Goal: Complete application form: Complete application form

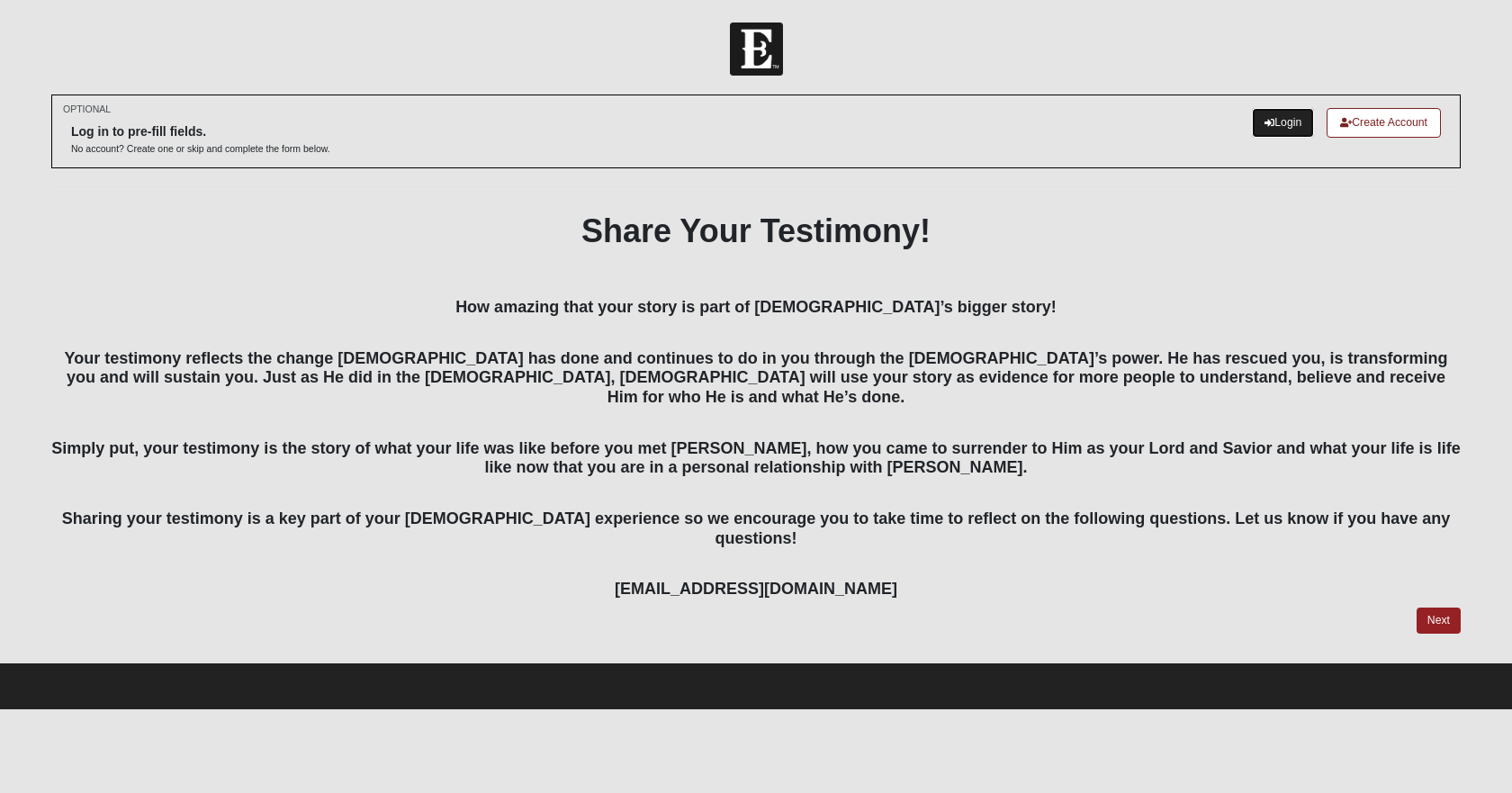
click at [1287, 122] on link "Login" at bounding box center [1283, 123] width 62 height 30
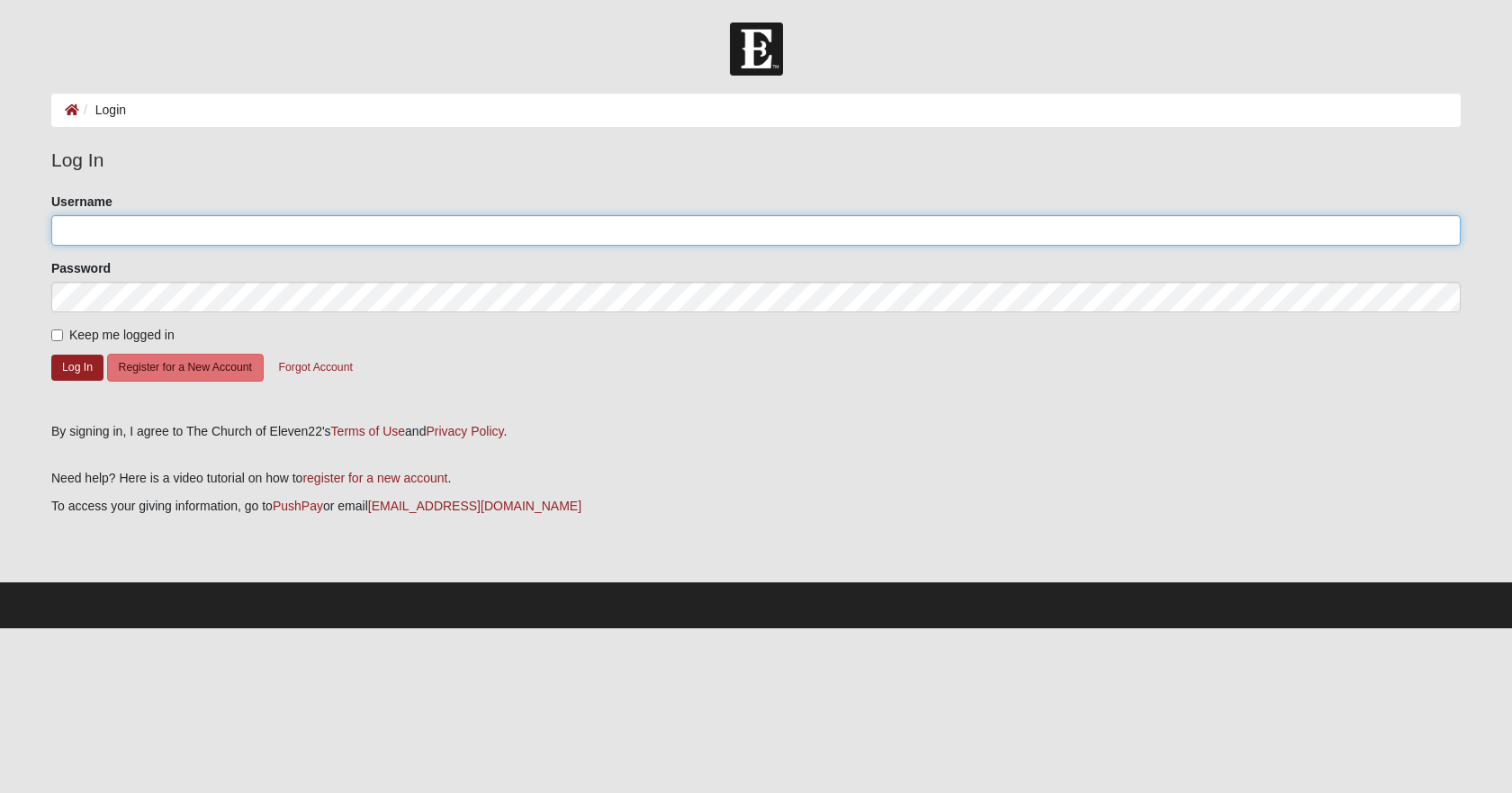
click at [288, 238] on input "Username" at bounding box center [756, 230] width 1410 height 31
type input "[EMAIL_ADDRESS][DOMAIN_NAME]"
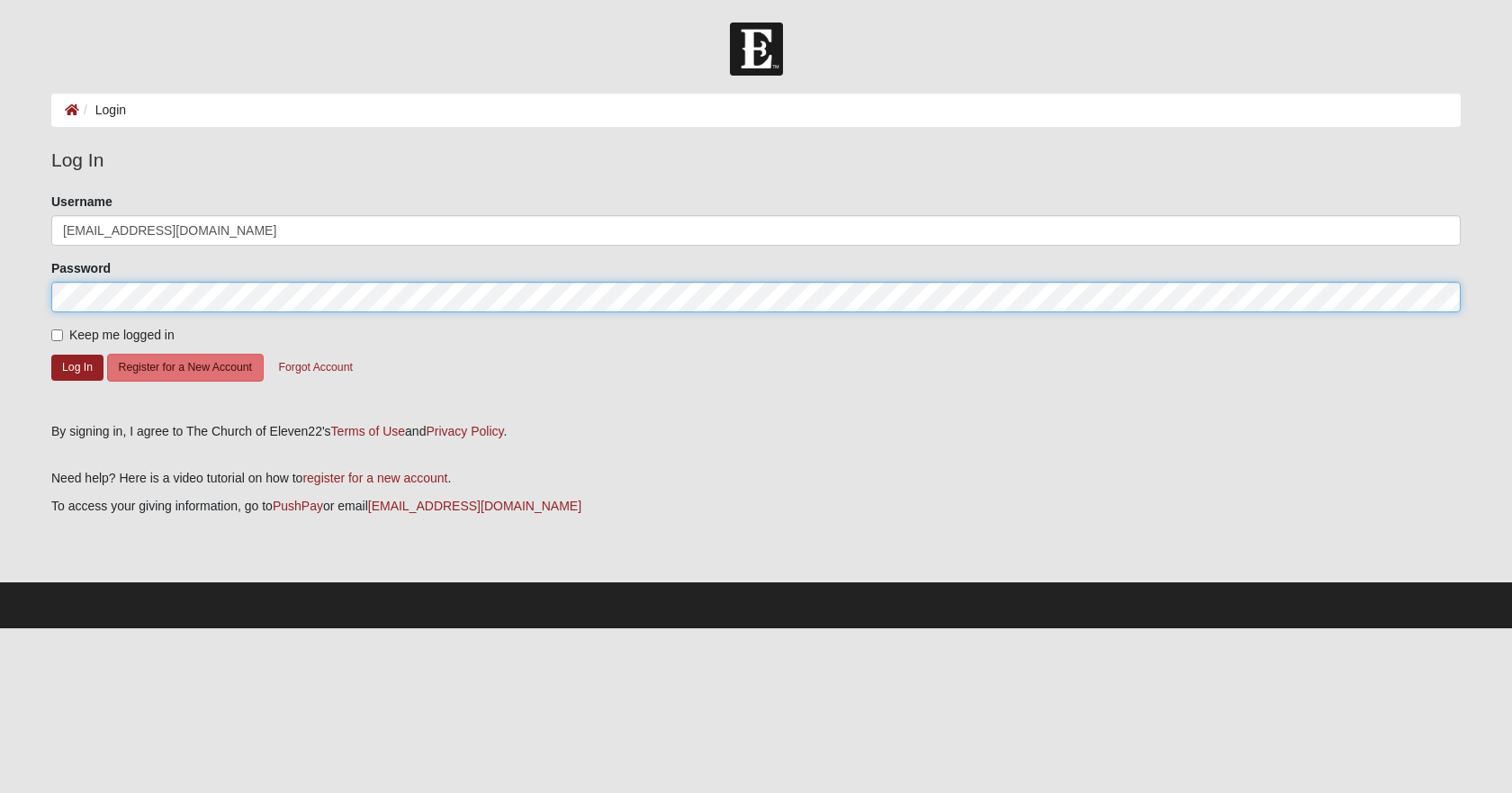
click at [52, 355] on button "Log In" at bounding box center [78, 368] width 53 height 26
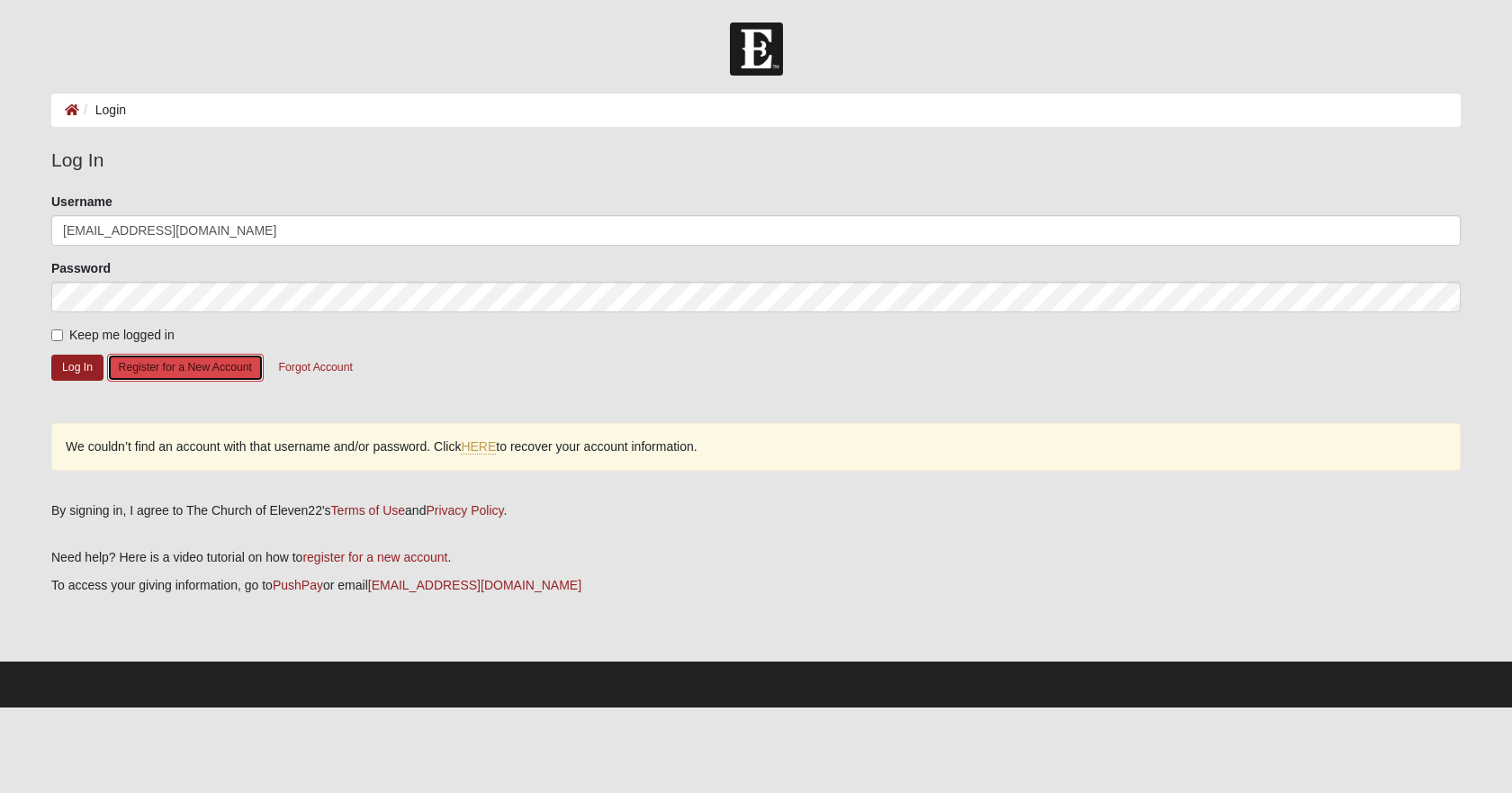
click at [183, 367] on button "Register for a New Account" at bounding box center [185, 368] width 157 height 28
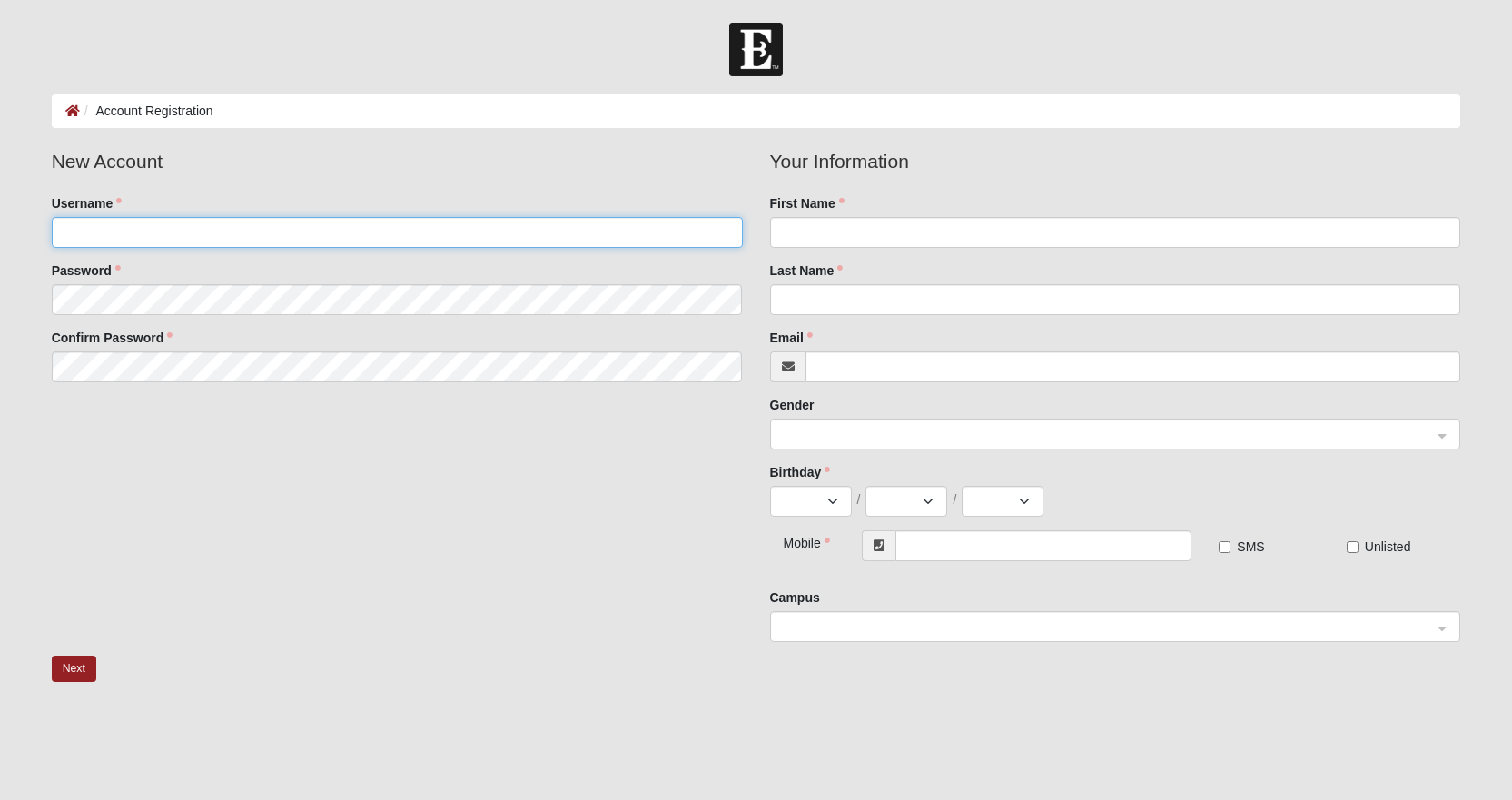
click at [261, 236] on input "Username" at bounding box center [397, 232] width 691 height 31
type input "scottneeley73@gmail.com"
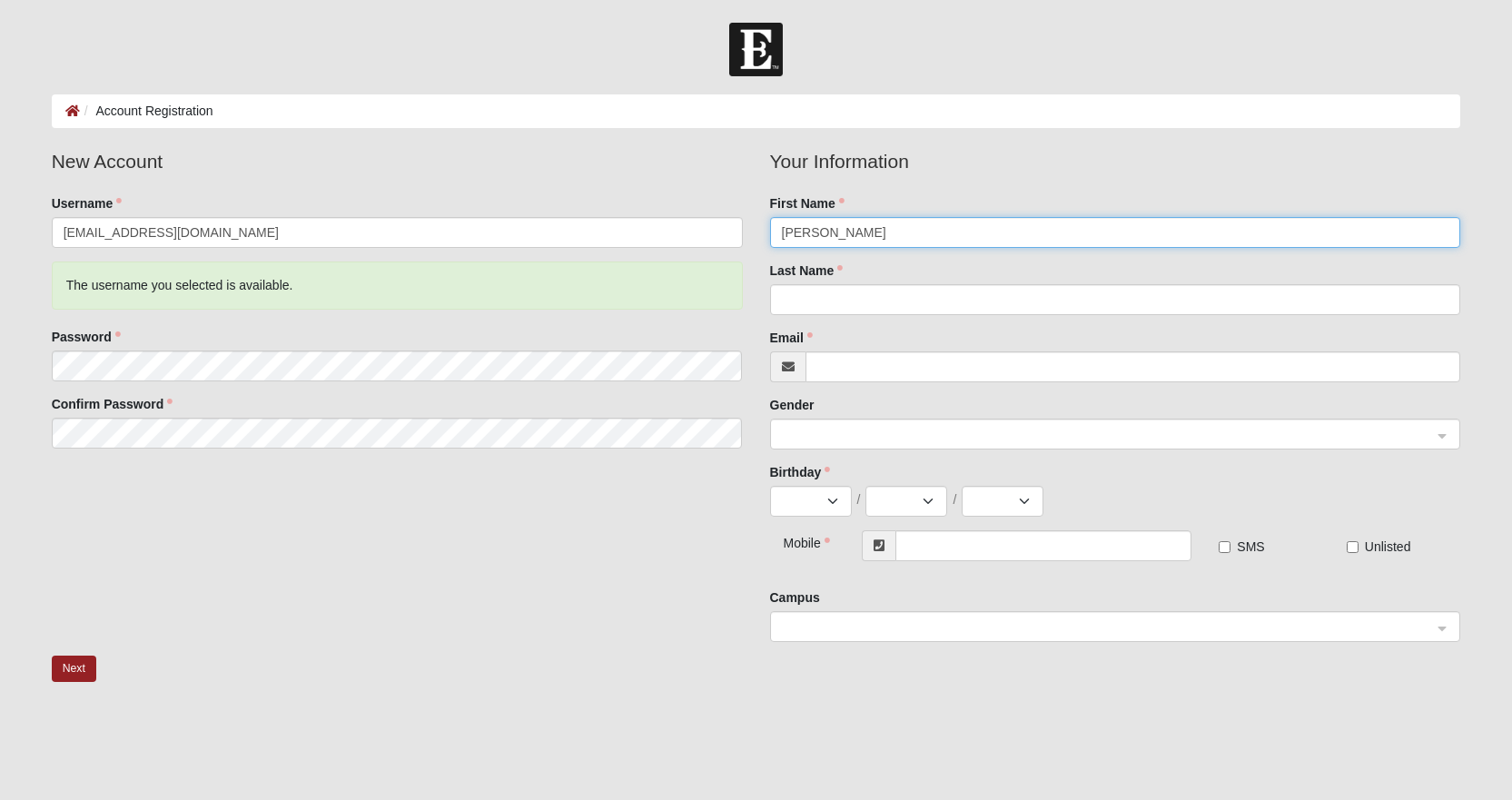
type input "Scott"
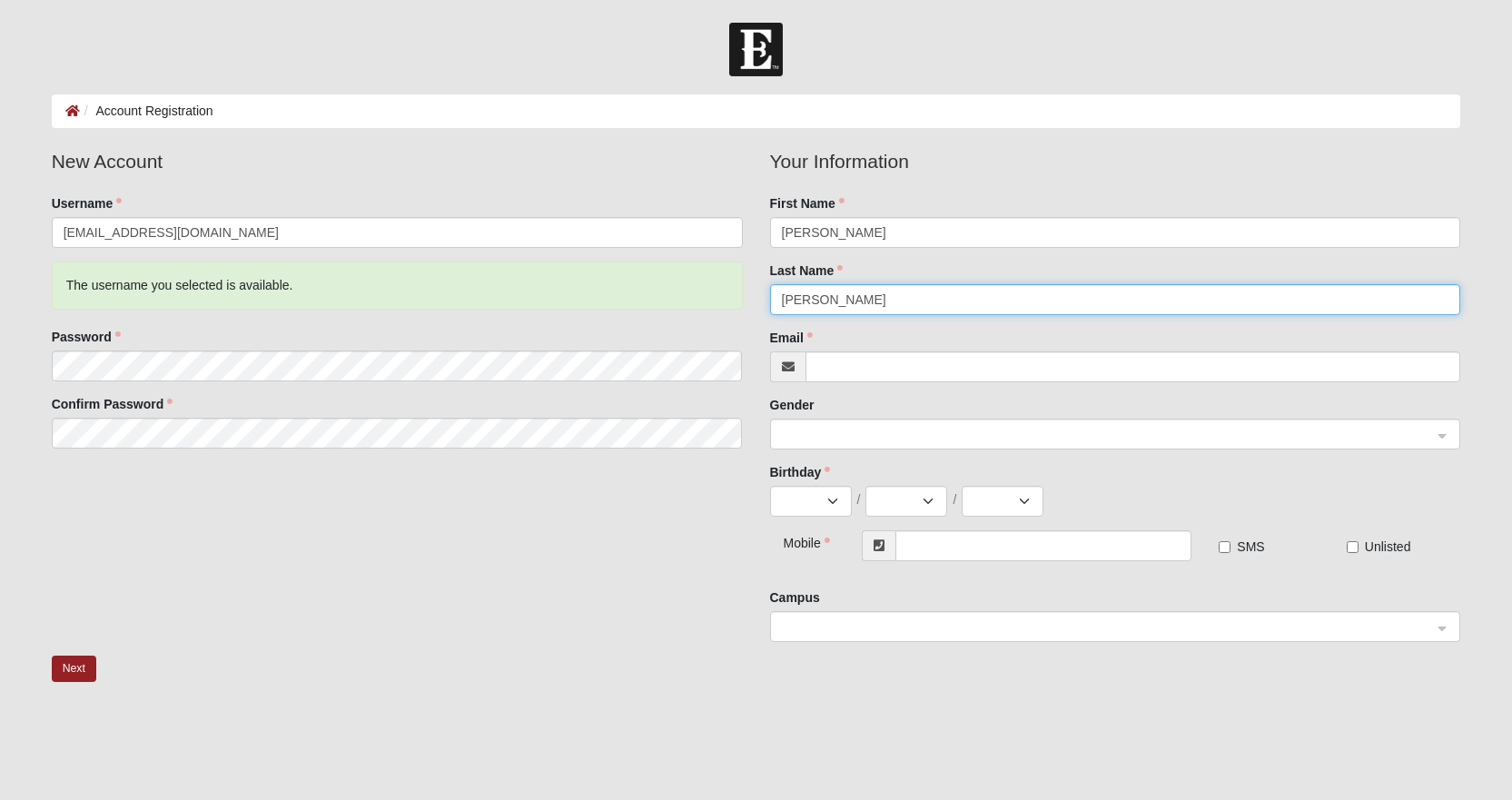
type input "Neeley"
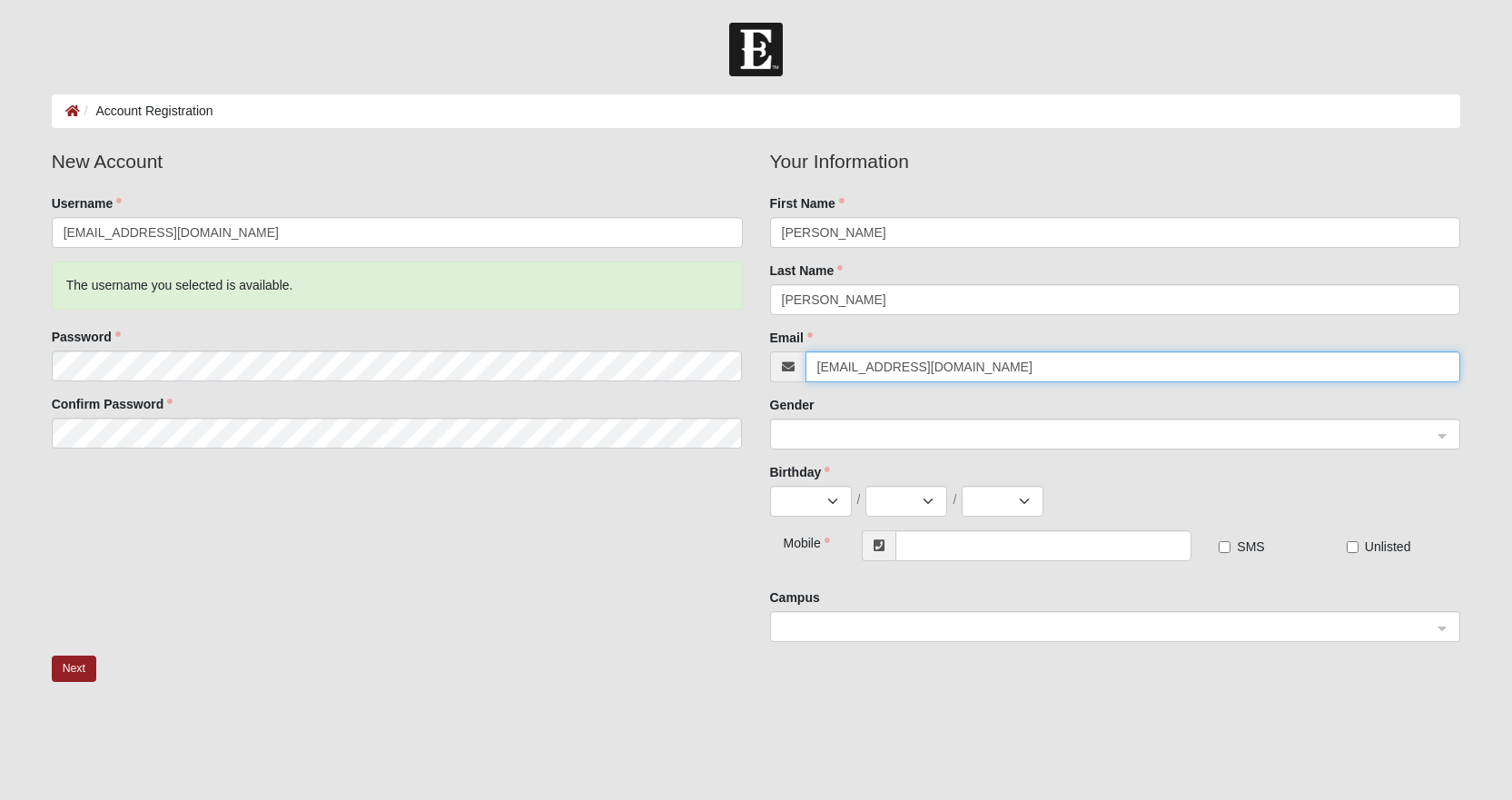
click at [926, 438] on span at bounding box center [1107, 435] width 651 height 20
type input "scottneeley73@gmail.com"
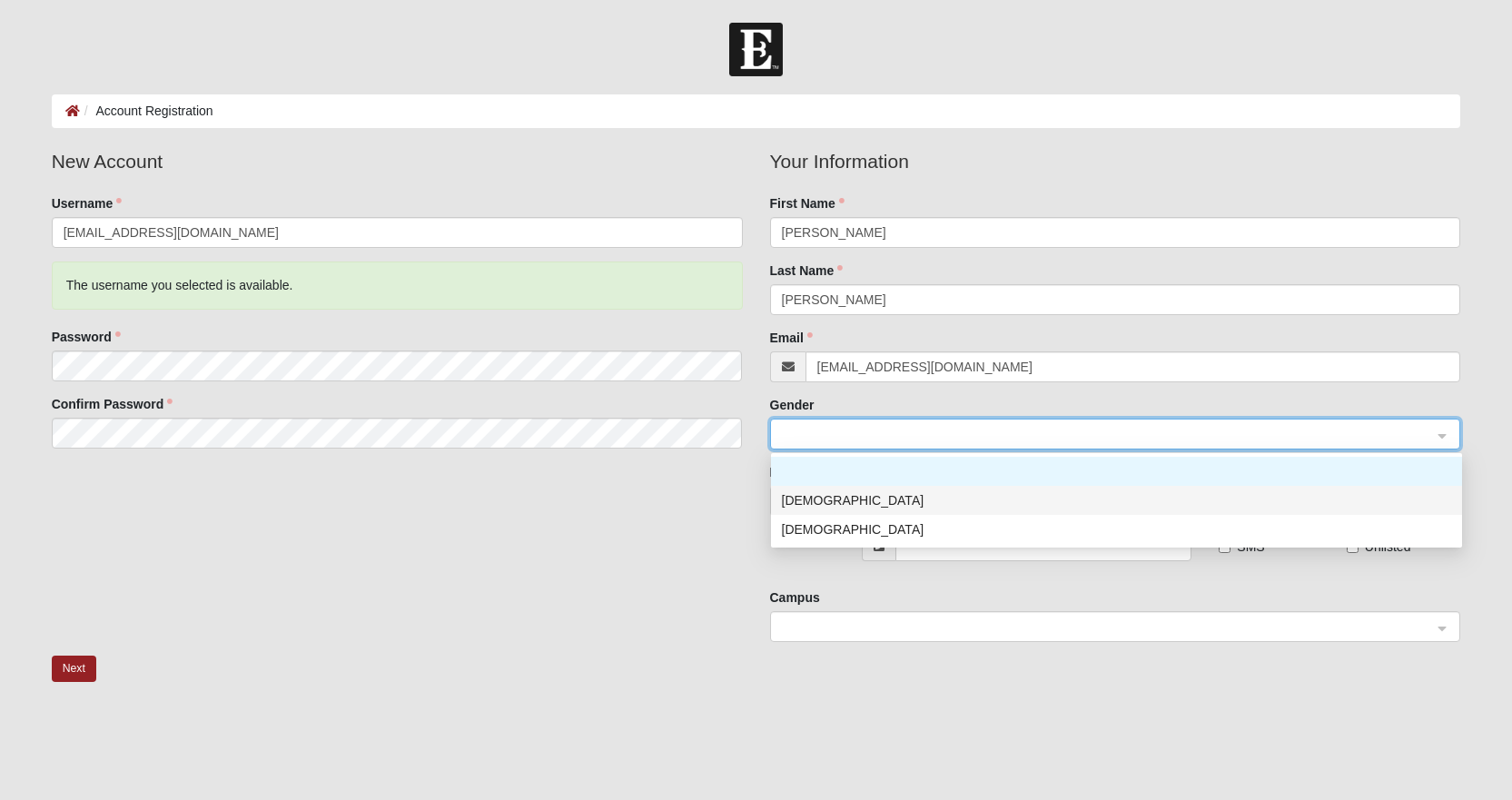
click at [802, 500] on div "Male" at bounding box center [1116, 500] width 669 height 20
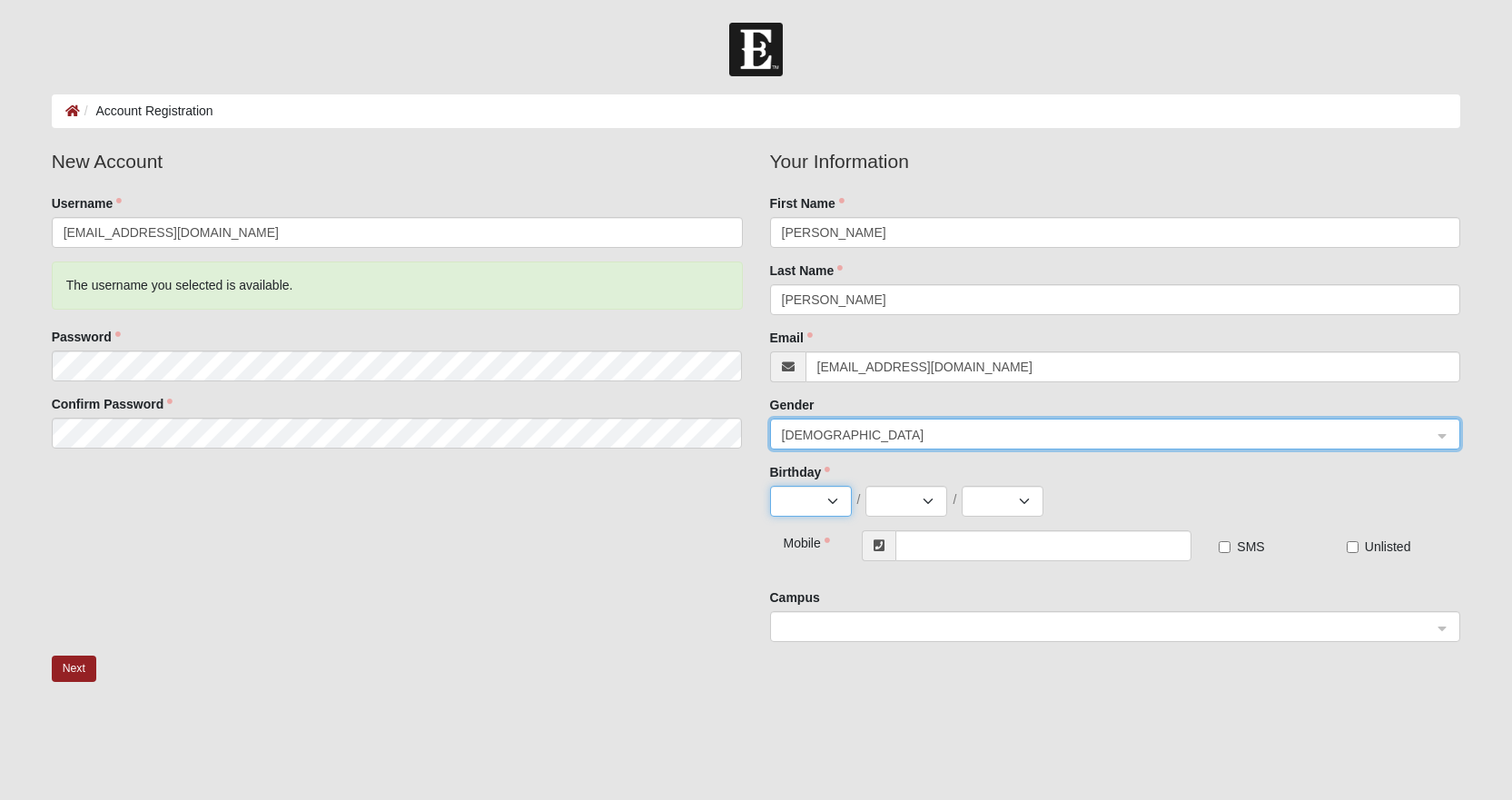
click at [801, 500] on select "Jan Feb Mar Apr May Jun Jul Aug Sep Oct Nov Dec" at bounding box center [811, 501] width 81 height 31
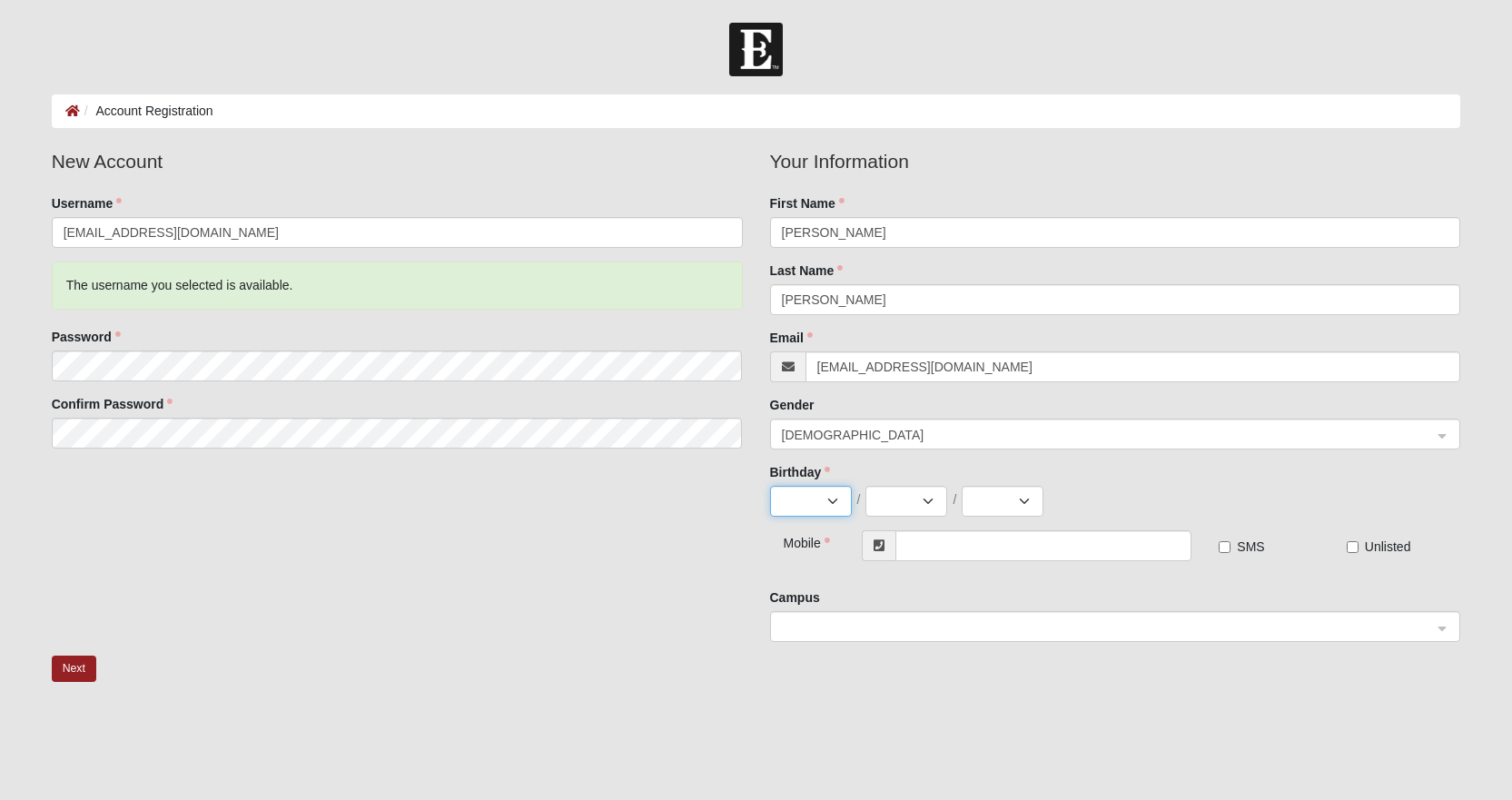
select select "12"
click at [770, 486] on select "Jan Feb Mar Apr May Jun Jul Aug Sep Oct Nov Dec" at bounding box center [811, 501] width 81 height 31
click at [909, 505] on select "1 2 3 4 5 6 7 8 9 10 11 12 13 14 15 16 17 18 19 20 21 22 23 24 25 26 27 28 29 3…" at bounding box center [906, 501] width 81 height 31
select select "31"
click at [865, 486] on select "1 2 3 4 5 6 7 8 9 10 11 12 13 14 15 16 17 18 19 20 21 22 23 24 25 26 27 28 29 3…" at bounding box center [906, 501] width 81 height 31
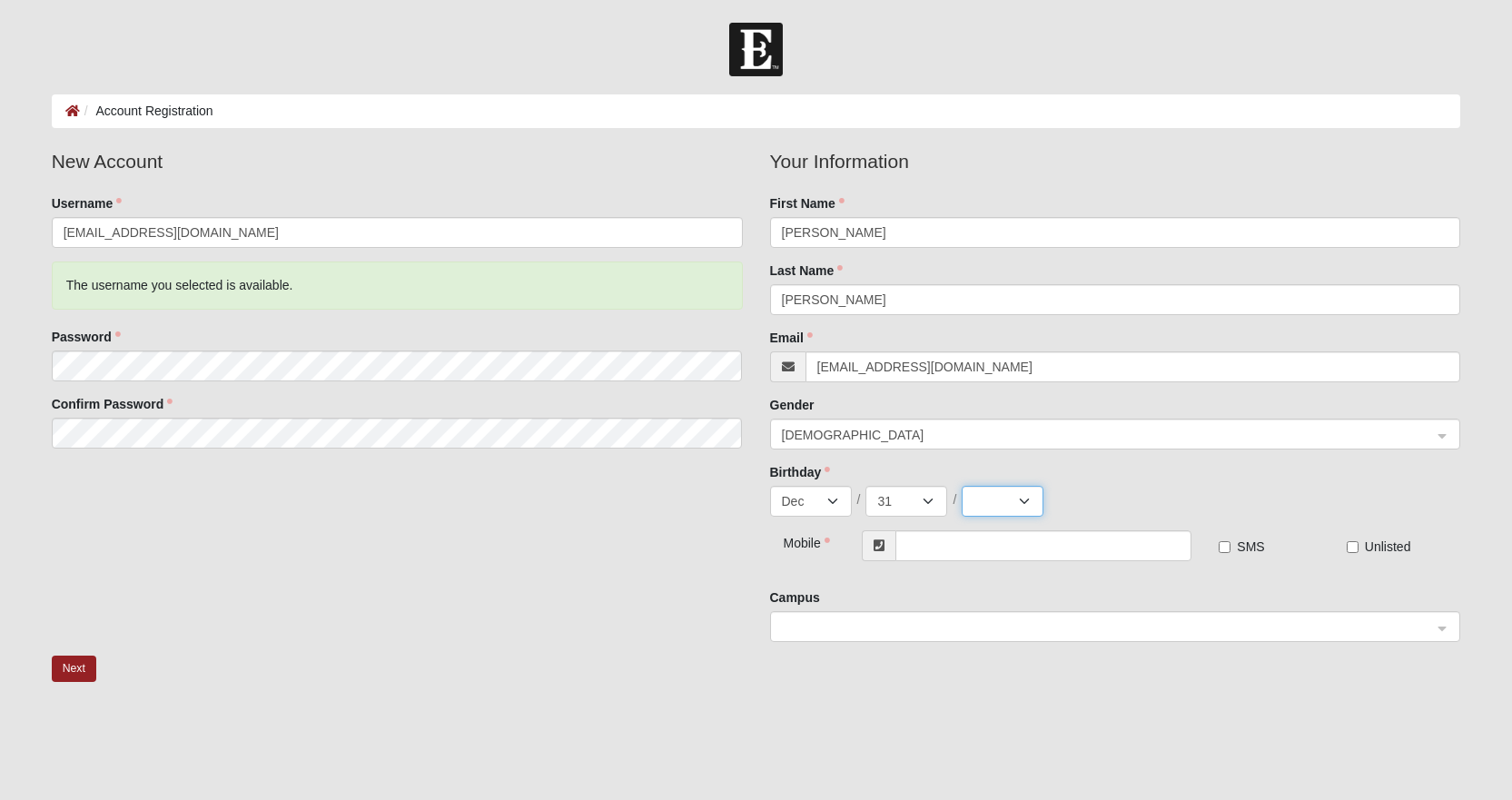
click at [1001, 509] on select "2025 2024 2023 2022 2021 2020 2019 2018 2017 2016 2015 2014 2013 2012 2011 2010…" at bounding box center [1002, 501] width 81 height 31
select select "1973"
click at [962, 486] on select "2025 2024 2023 2022 2021 2020 2019 2018 2017 2016 2015 2014 2013 2012 2011 2010…" at bounding box center [1002, 501] width 81 height 31
click at [933, 550] on input "text" at bounding box center [1043, 546] width 296 height 31
type input "(904) 614-1146"
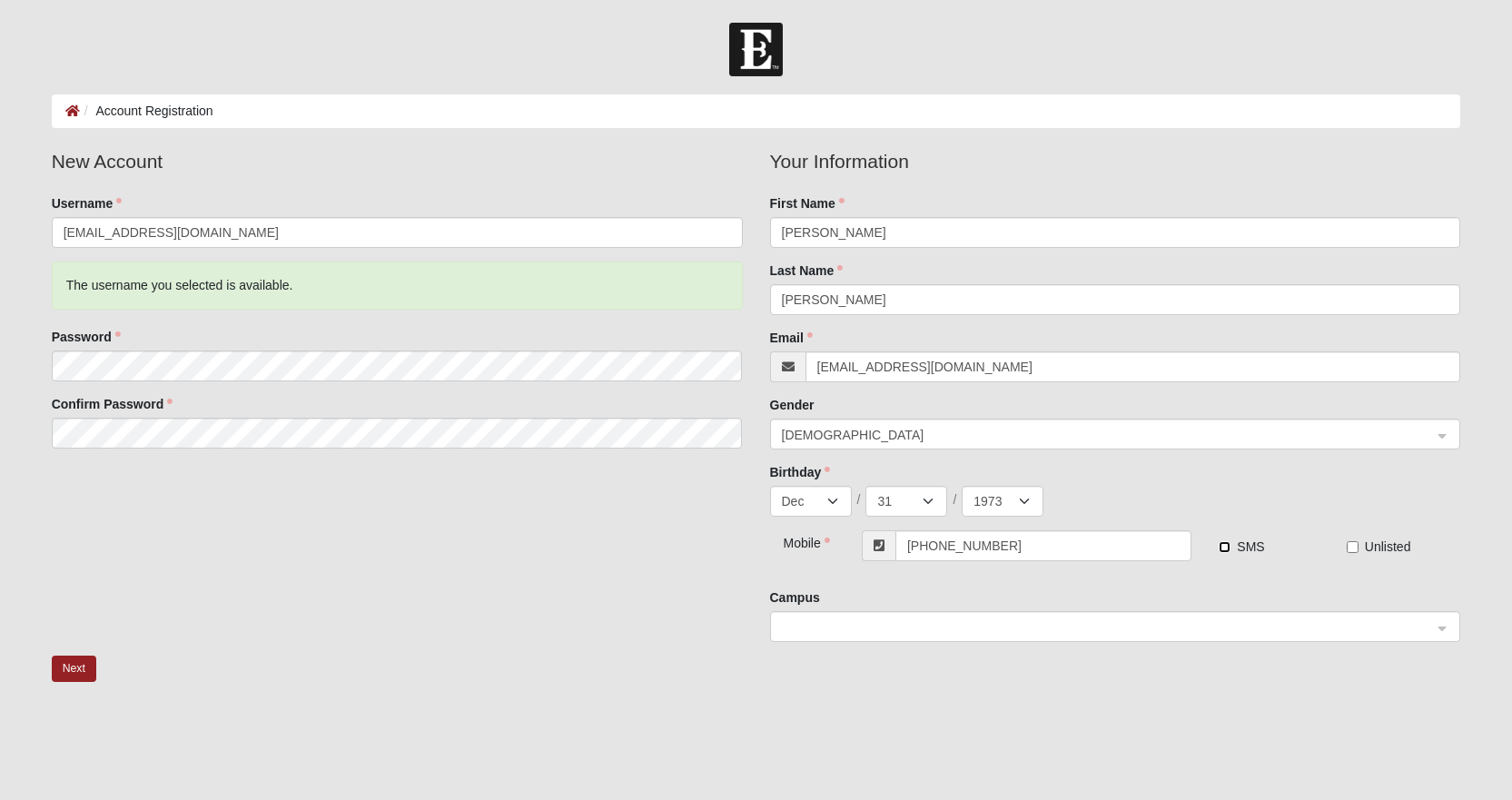
click at [1231, 549] on input "SMS" at bounding box center [1224, 547] width 11 height 11
checkbox input "true"
click at [926, 628] on span at bounding box center [1107, 627] width 651 height 20
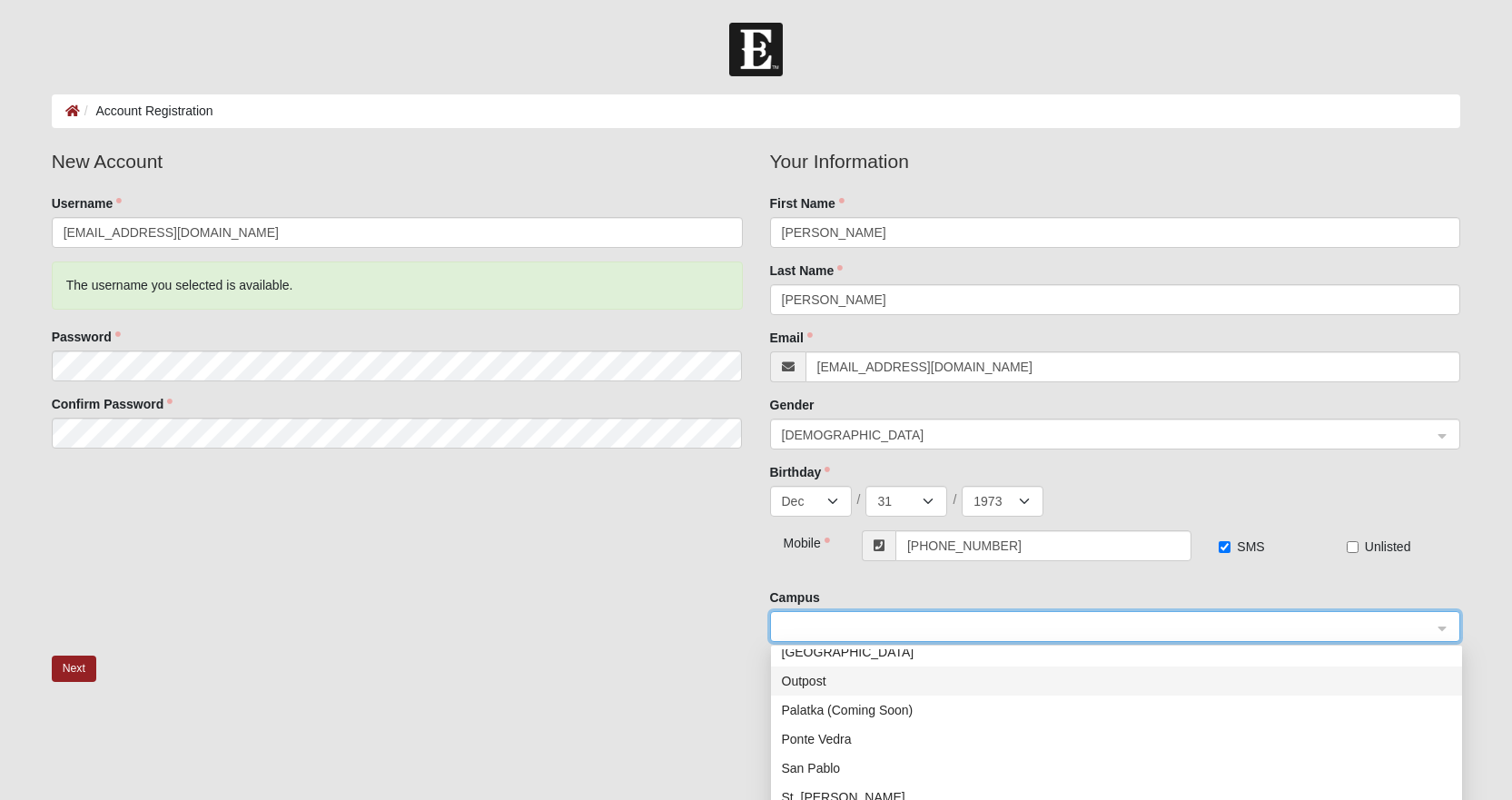
scroll to position [232, 0]
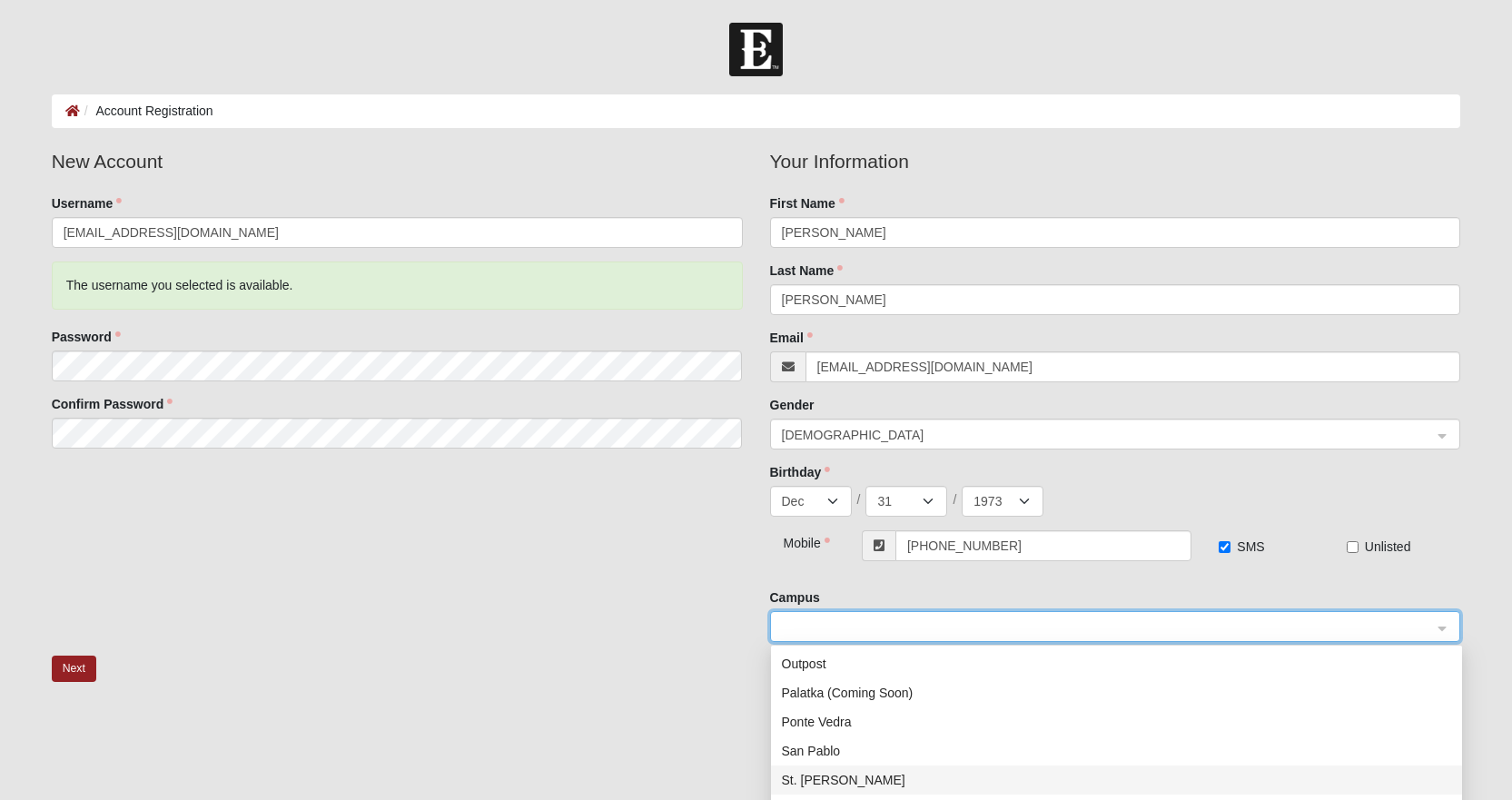
click at [811, 778] on div "St. Johns" at bounding box center [1116, 780] width 669 height 20
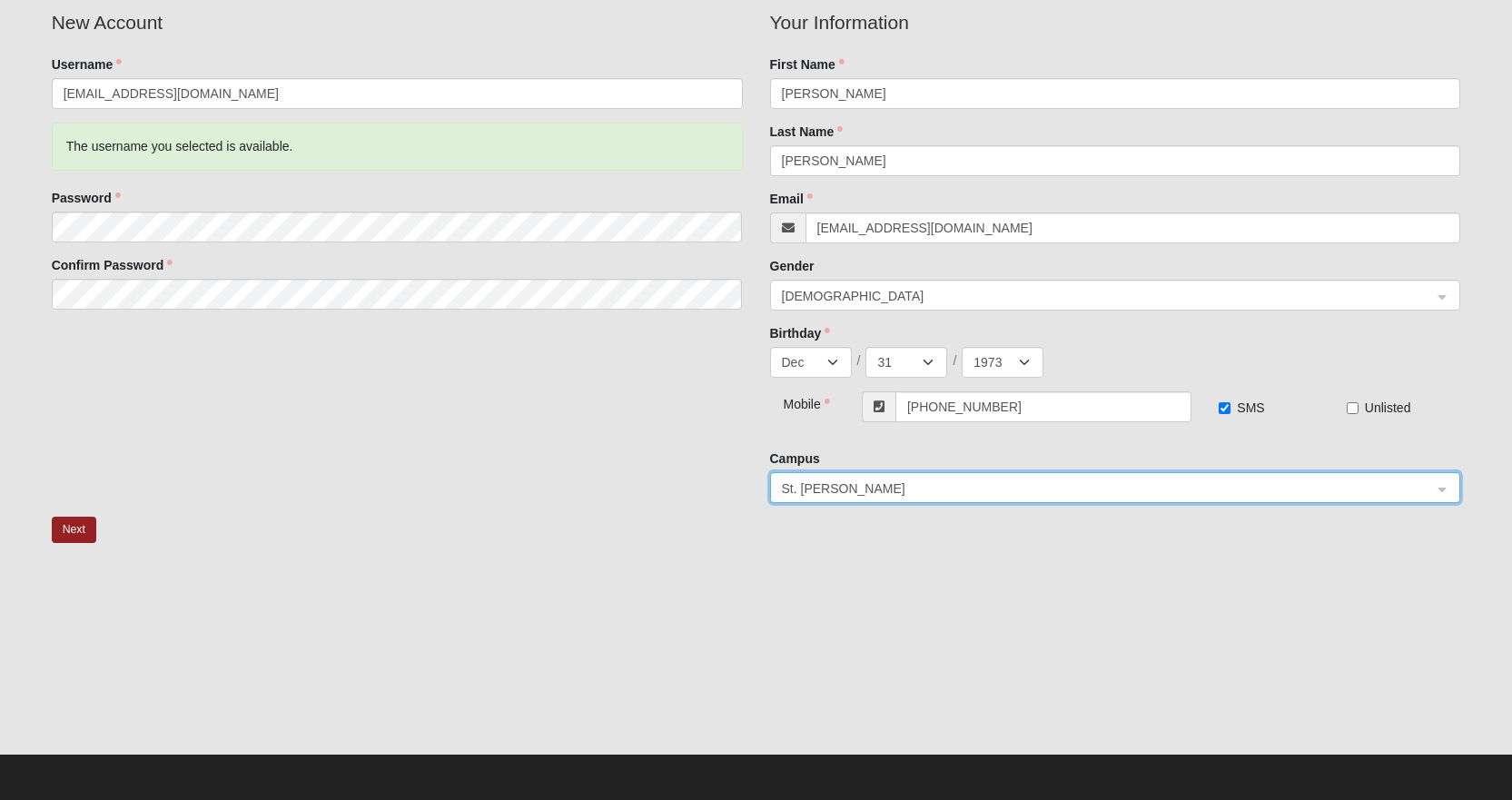
scroll to position [140, 0]
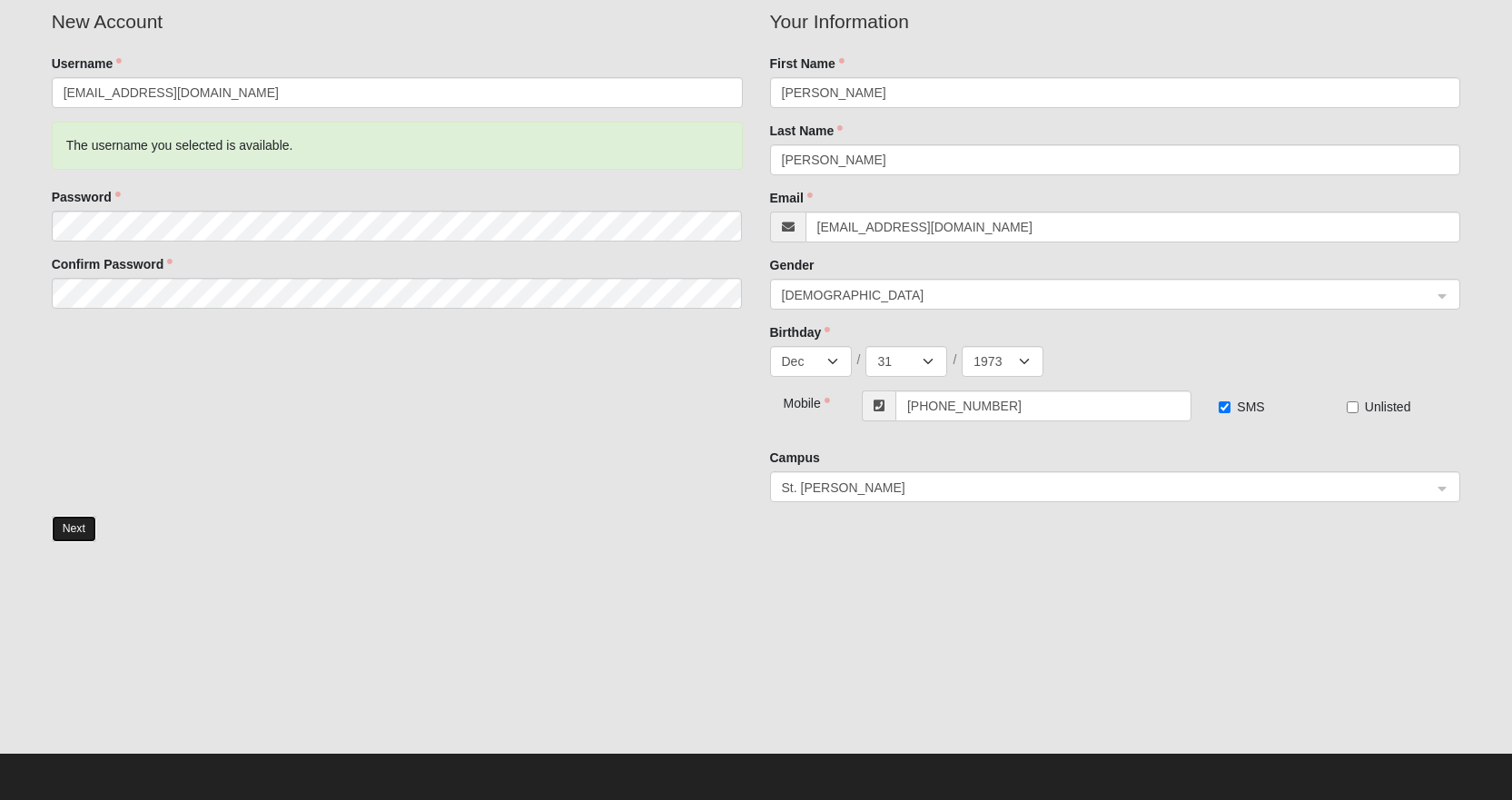
click at [81, 530] on button "Next" at bounding box center [74, 529] width 45 height 27
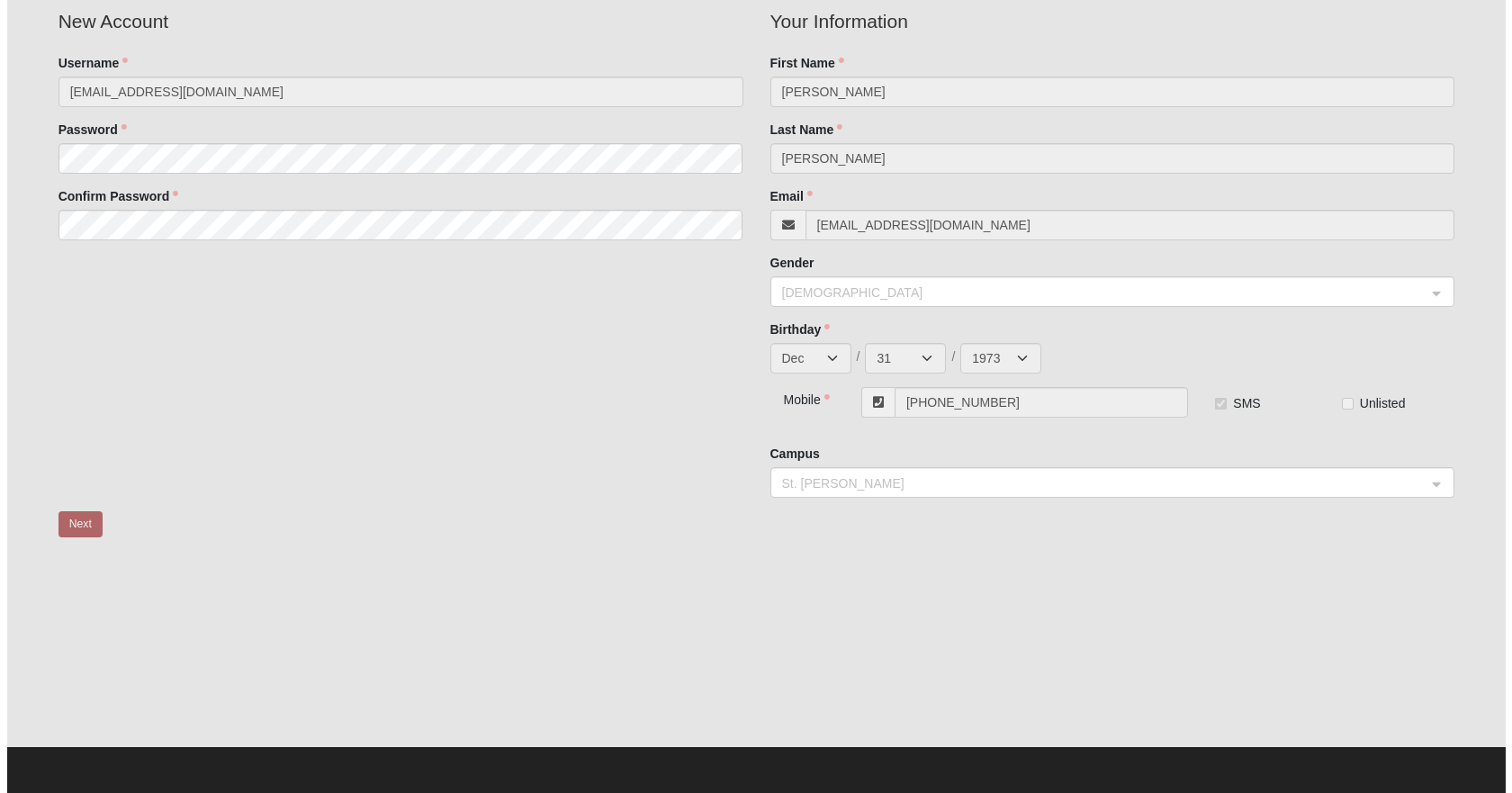
scroll to position [0, 0]
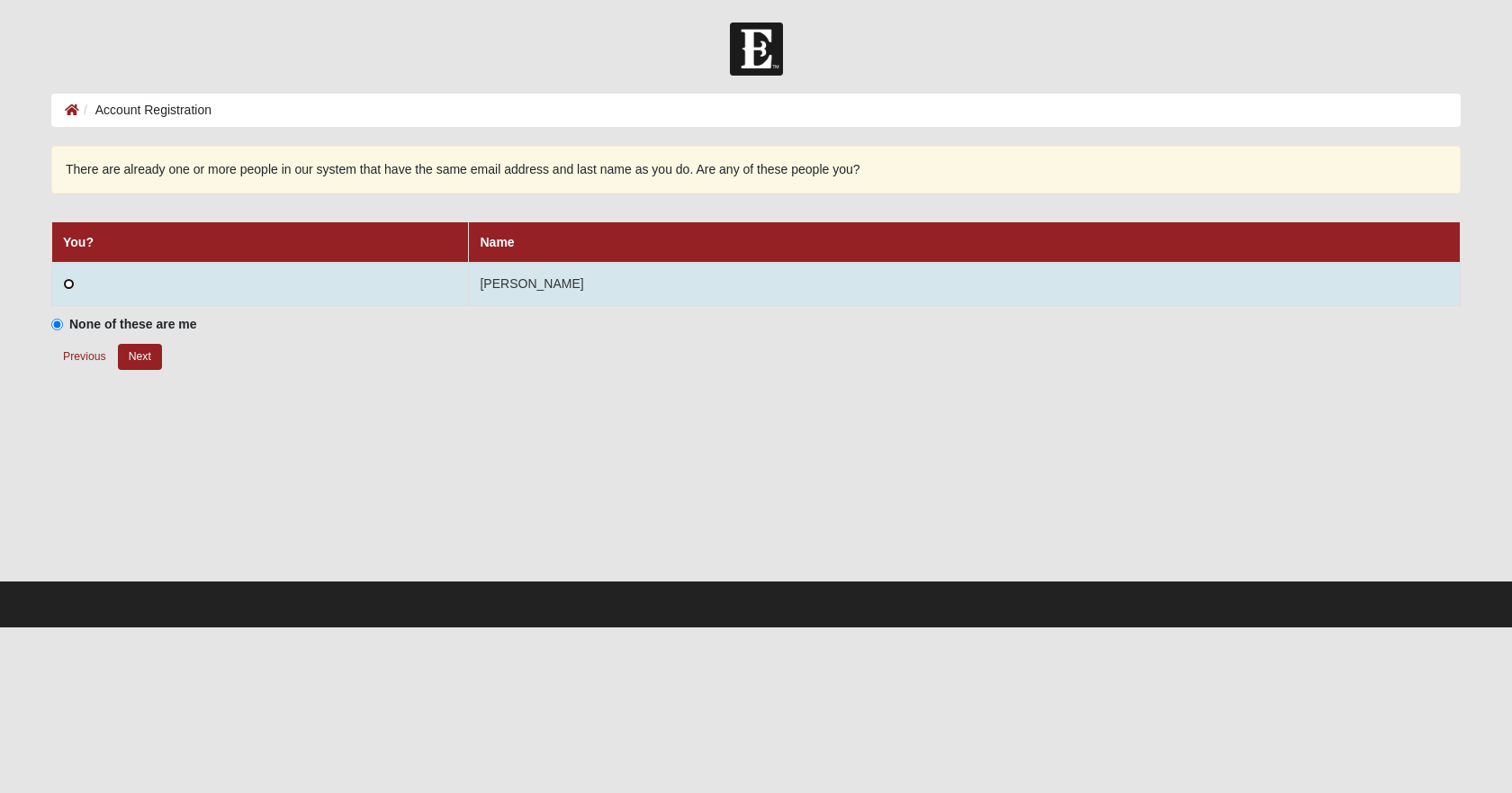
click at [72, 288] on input "radio" at bounding box center [69, 284] width 11 height 11
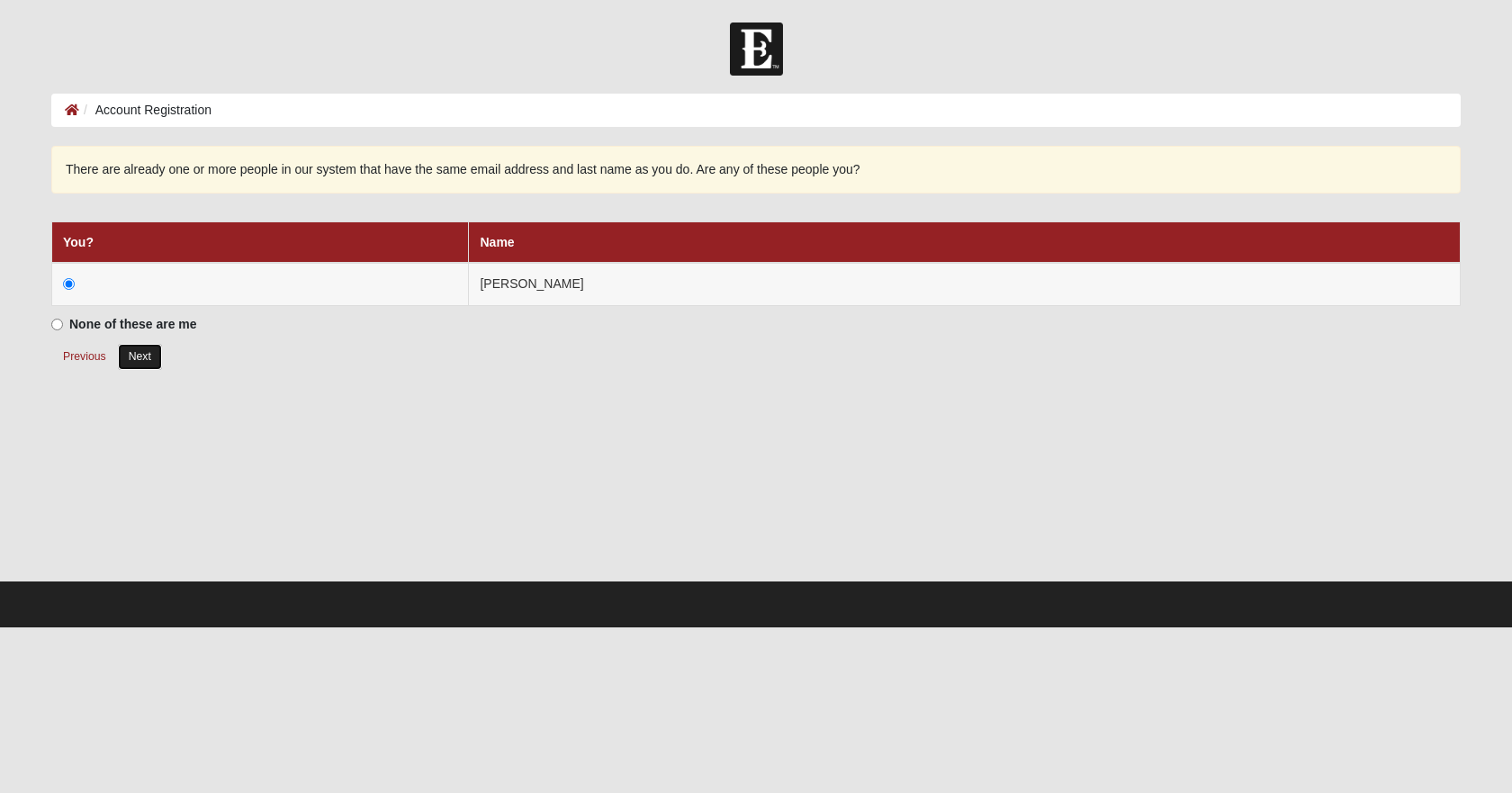
click at [141, 353] on button "Next" at bounding box center [140, 357] width 44 height 26
radio input "true"
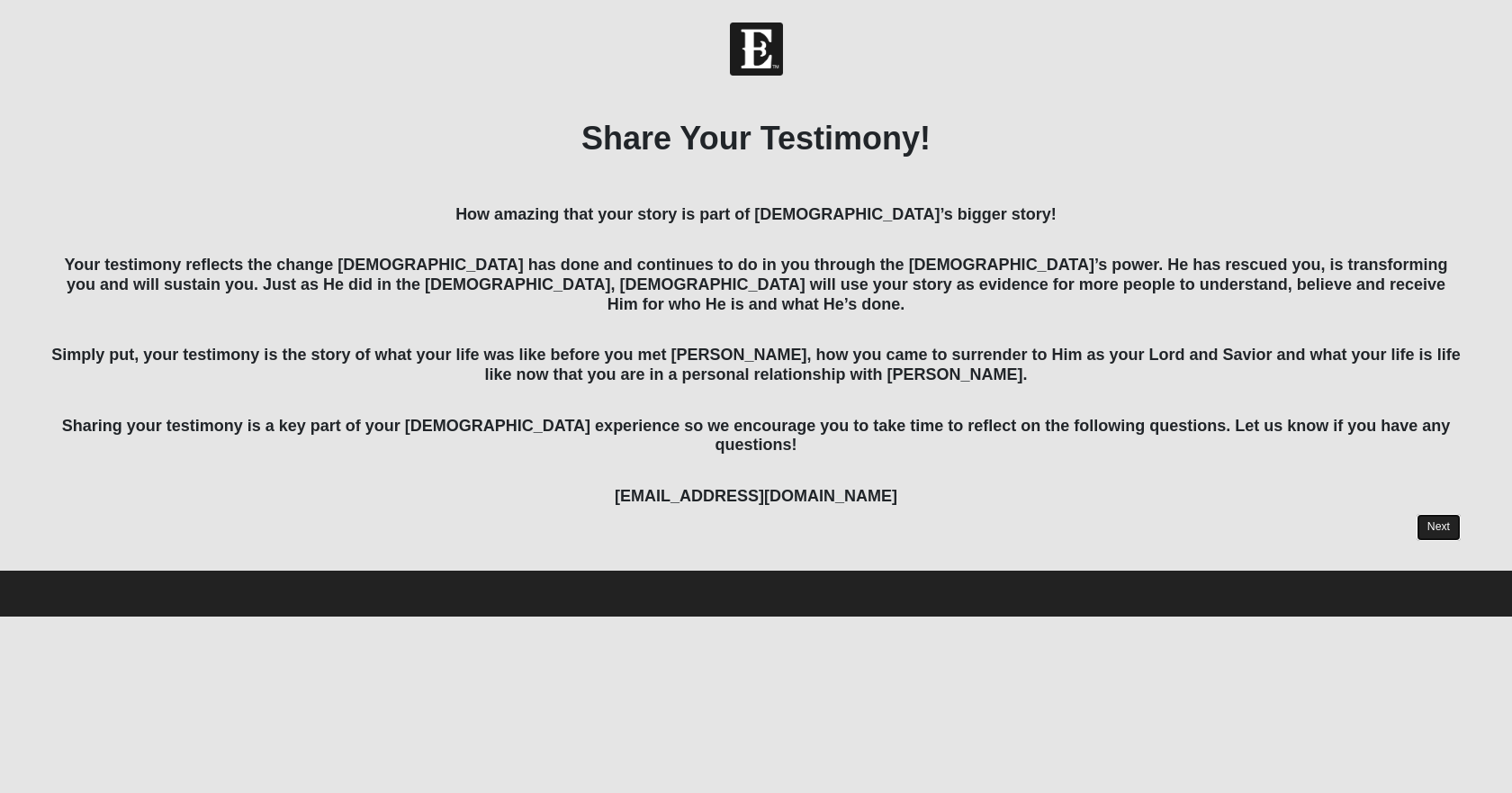
click at [1427, 514] on link "Next" at bounding box center [1438, 527] width 44 height 26
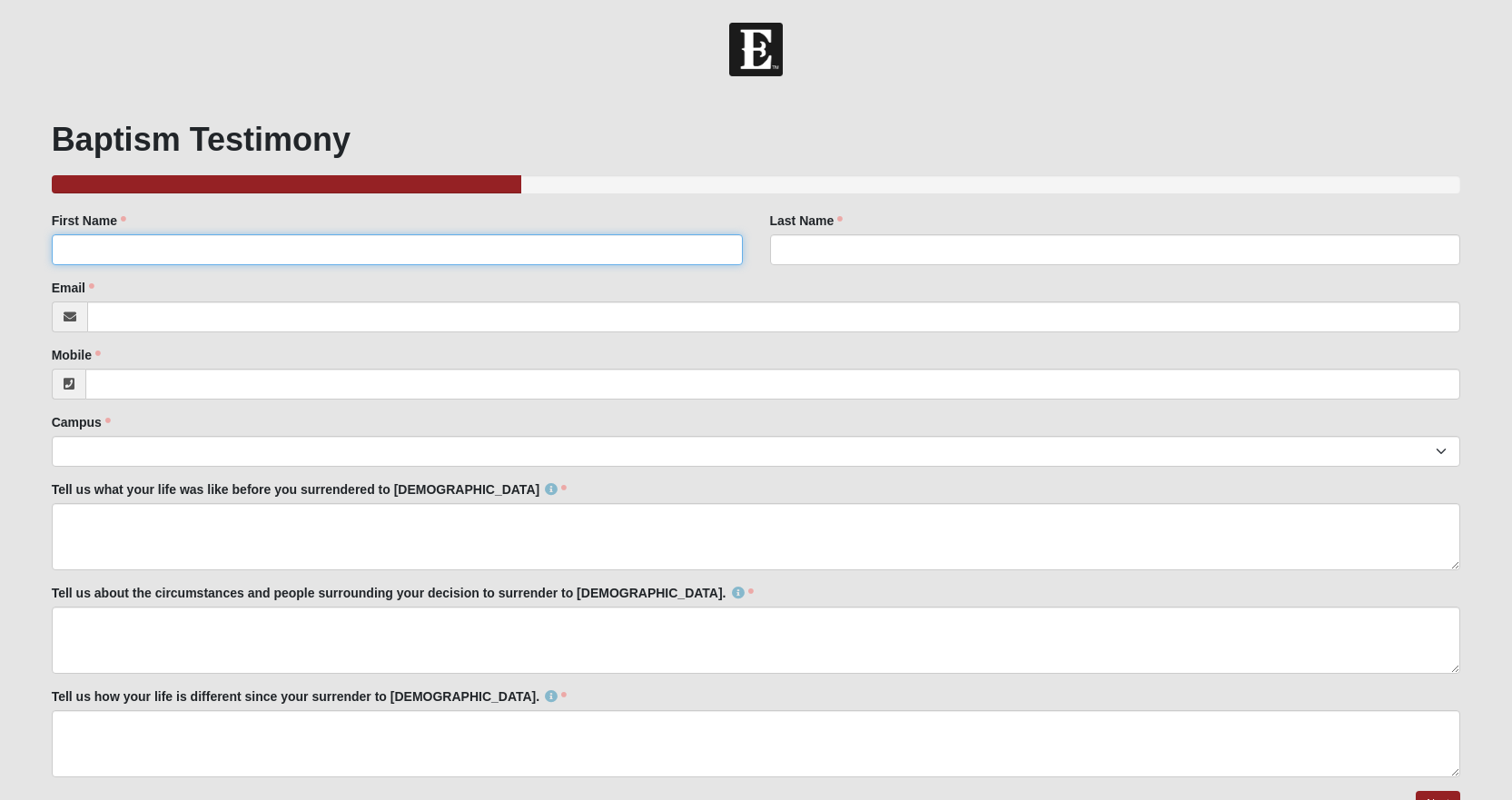
click at [201, 254] on input "First Name" at bounding box center [397, 249] width 691 height 31
click at [515, 249] on input "First Name" at bounding box center [397, 249] width 691 height 31
type input "[PERSON_NAME]"
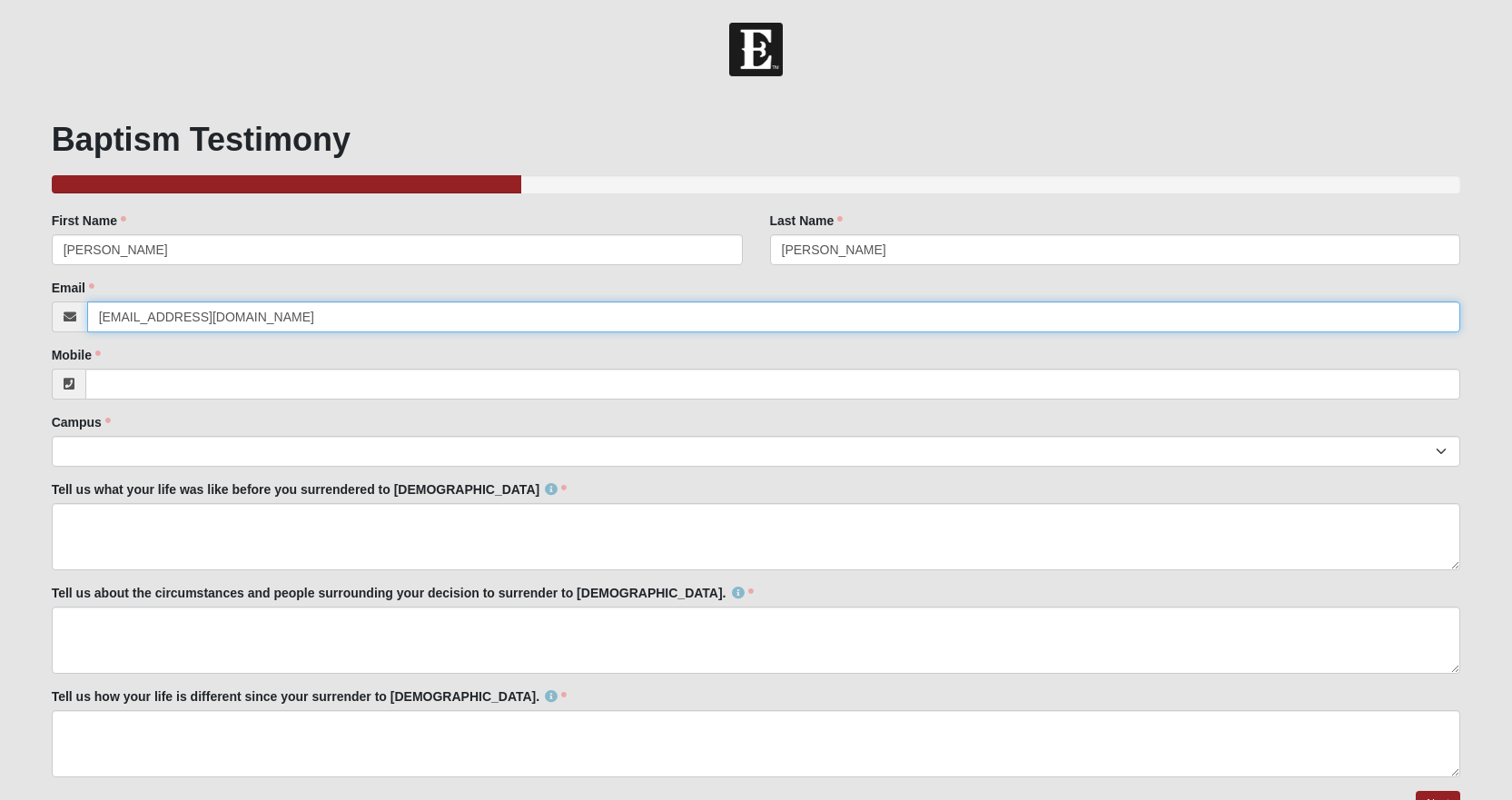
type input "[EMAIL_ADDRESS][DOMAIN_NAME]"
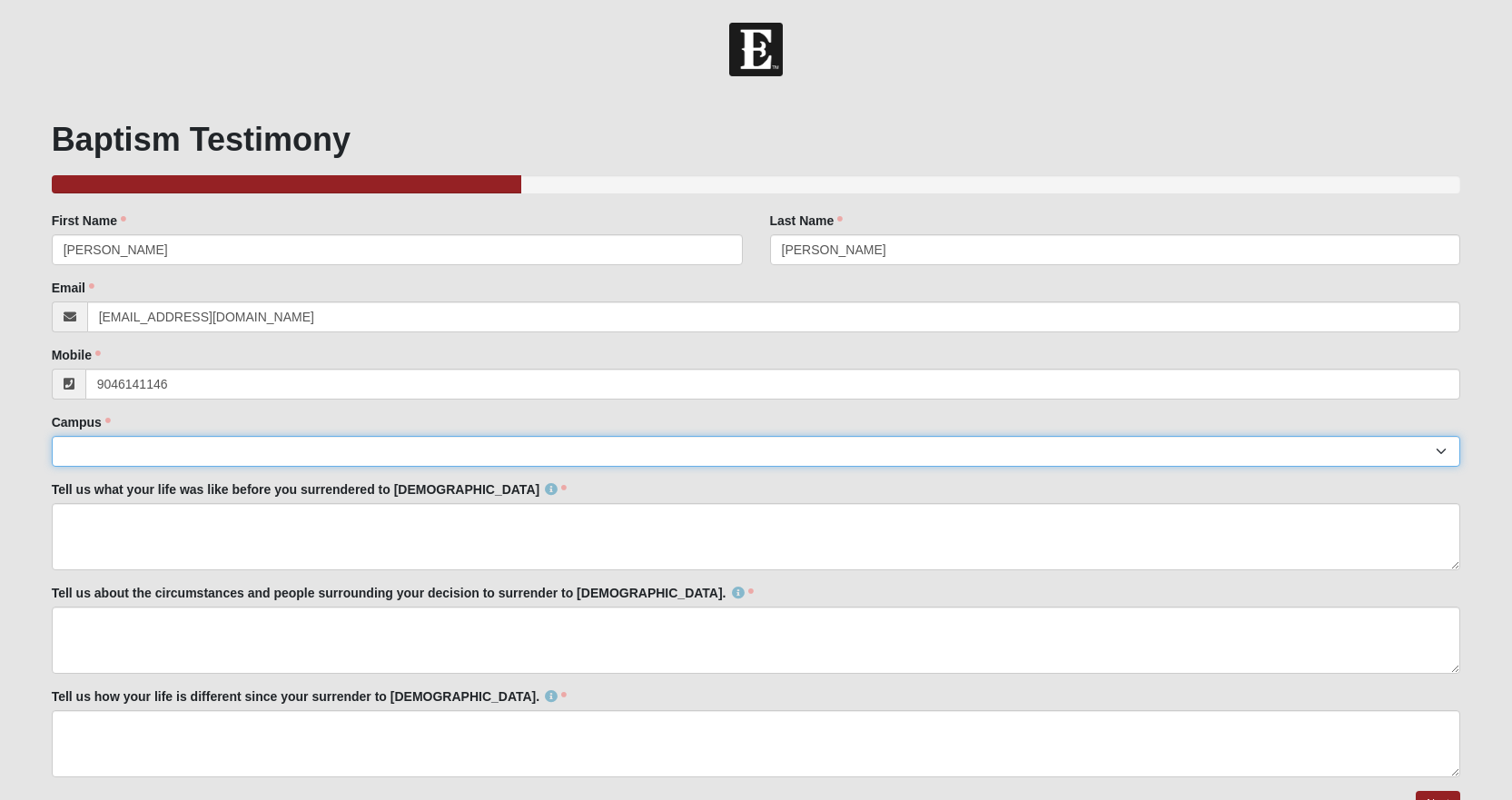
type input "[PHONE_NUMBER]"
click at [604, 447] on select "Arlington Baymeadows Eleven22 Online [PERSON_NAME][GEOGRAPHIC_DATA] Jesup [GEOG…" at bounding box center [756, 451] width 1409 height 31
select select "11"
click at [52, 436] on select "Arlington Baymeadows Eleven22 Online [PERSON_NAME][GEOGRAPHIC_DATA] Jesup [GEOG…" at bounding box center [756, 451] width 1409 height 31
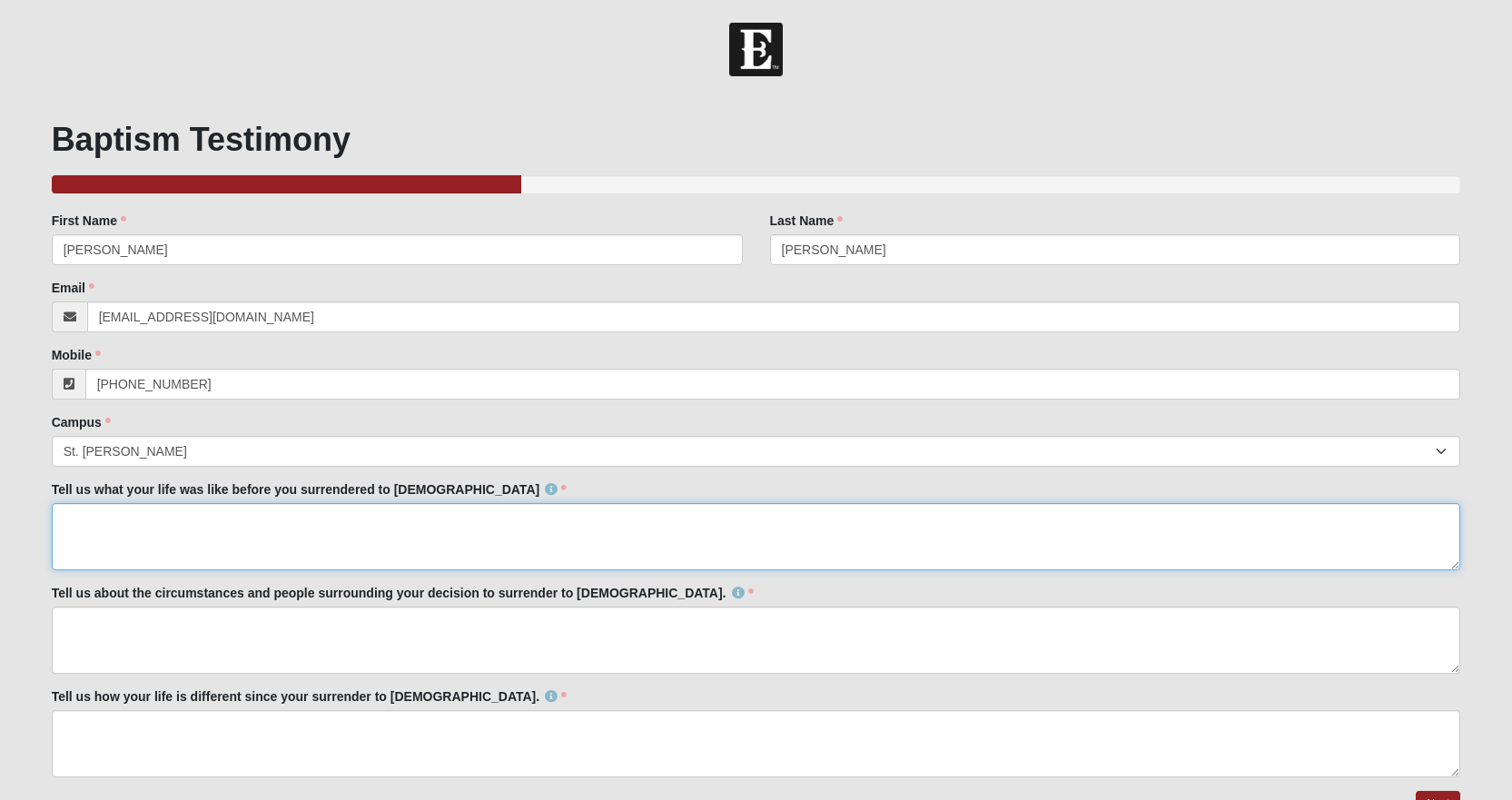
click at [205, 511] on textarea "Tell us what your life was like before you surrendered to [DEMOGRAPHIC_DATA]" at bounding box center [756, 536] width 1409 height 67
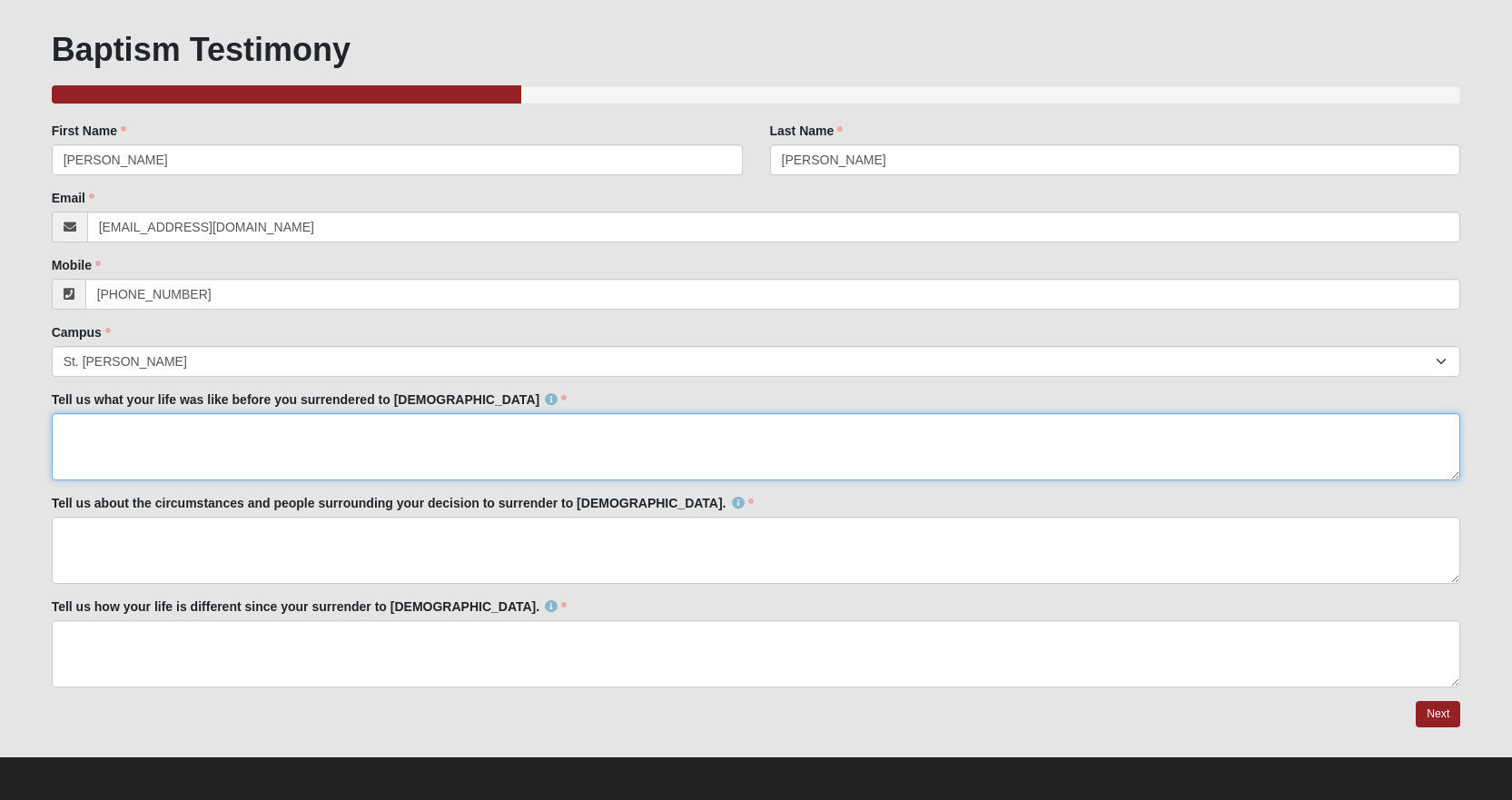
scroll to position [94, 0]
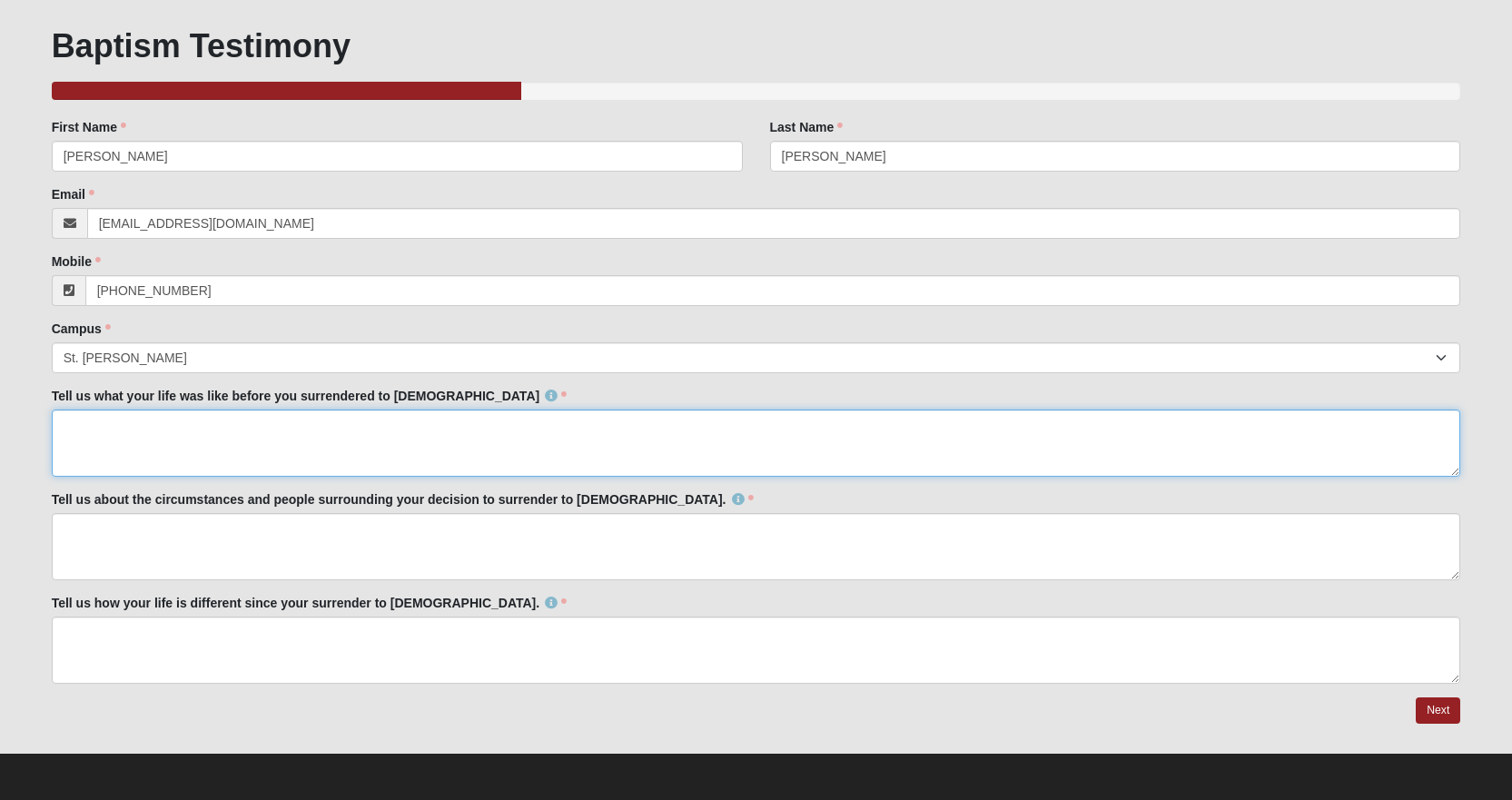
click at [303, 421] on textarea "Tell us what your life was like before you surrendered to [DEMOGRAPHIC_DATA]" at bounding box center [756, 443] width 1409 height 67
type textarea "M"
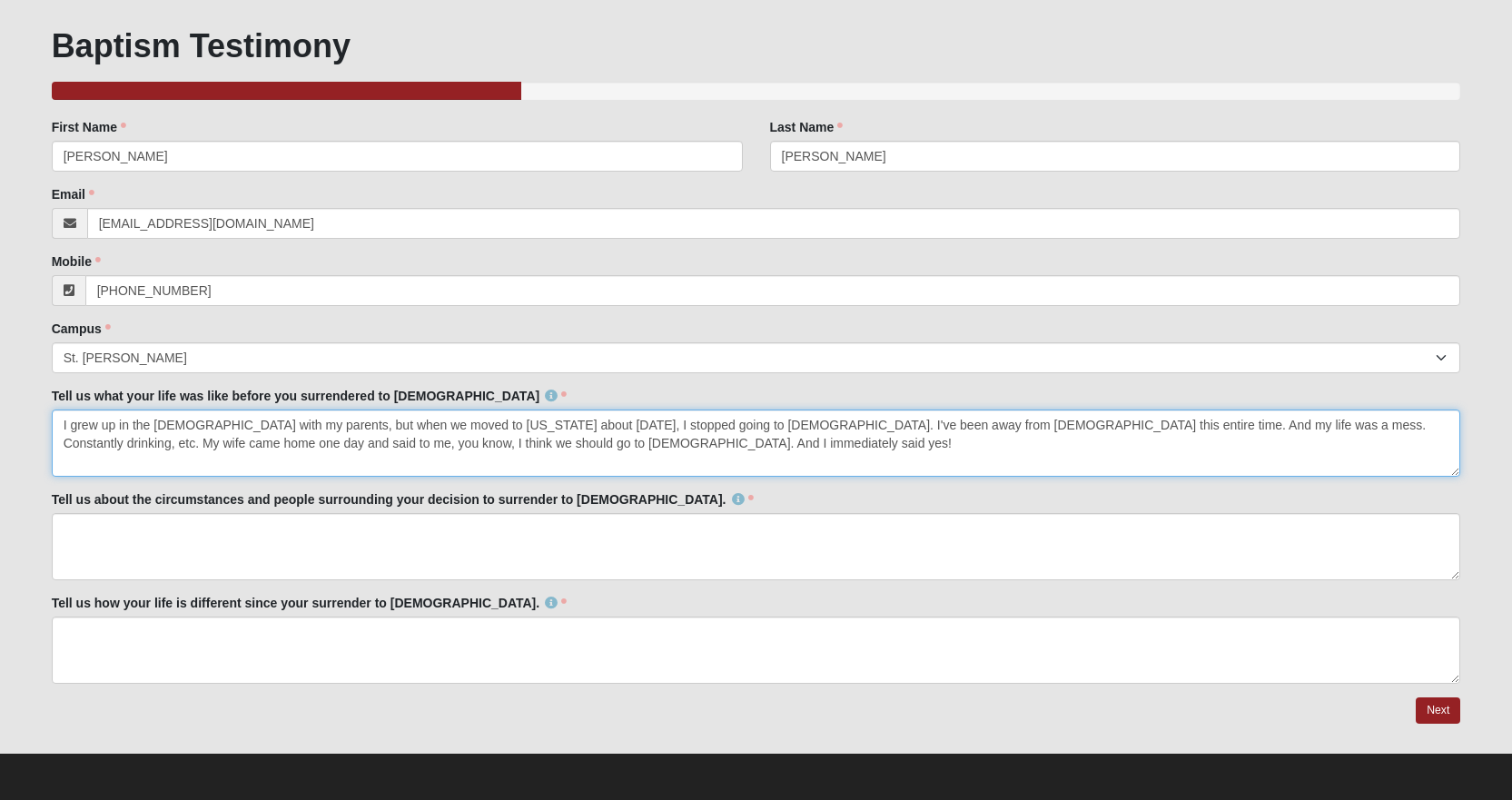
click at [549, 443] on textarea "I grew up in the [DEMOGRAPHIC_DATA] with my parents, but when we moved to [US_S…" at bounding box center [756, 443] width 1409 height 67
click at [685, 447] on textarea "I grew up in the [DEMOGRAPHIC_DATA] with my parents, but when we moved to [US_S…" at bounding box center [756, 443] width 1409 height 67
drag, startPoint x: 650, startPoint y: 444, endPoint x: 682, endPoint y: 460, distance: 35.8
click at [650, 444] on textarea "I grew up in the [DEMOGRAPHIC_DATA] with my parents, but when we moved to [US_S…" at bounding box center [756, 443] width 1409 height 67
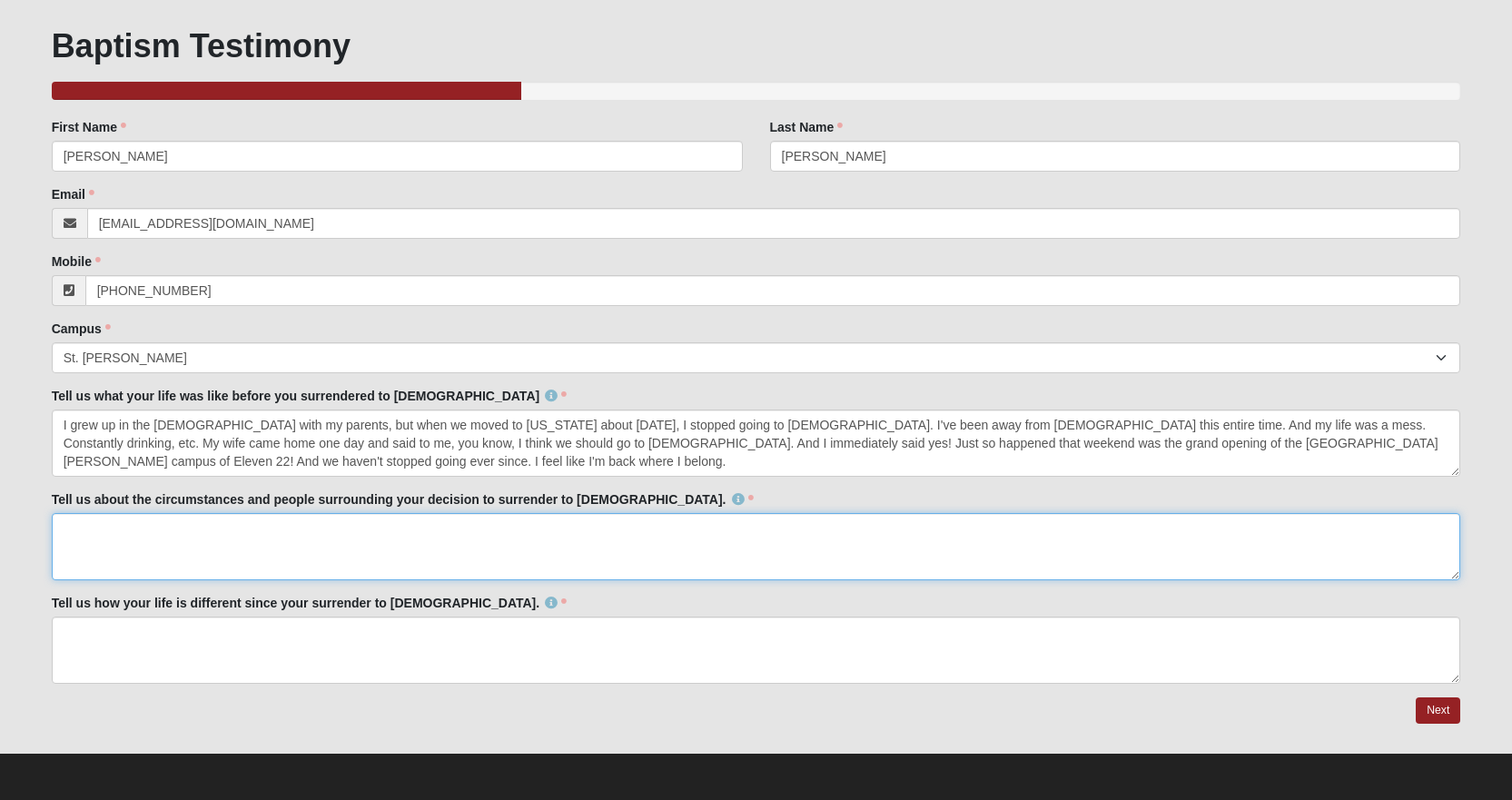
click at [498, 529] on textarea "Tell us about the circumstances and people surrounding your decision to surrend…" at bounding box center [756, 546] width 1409 height 67
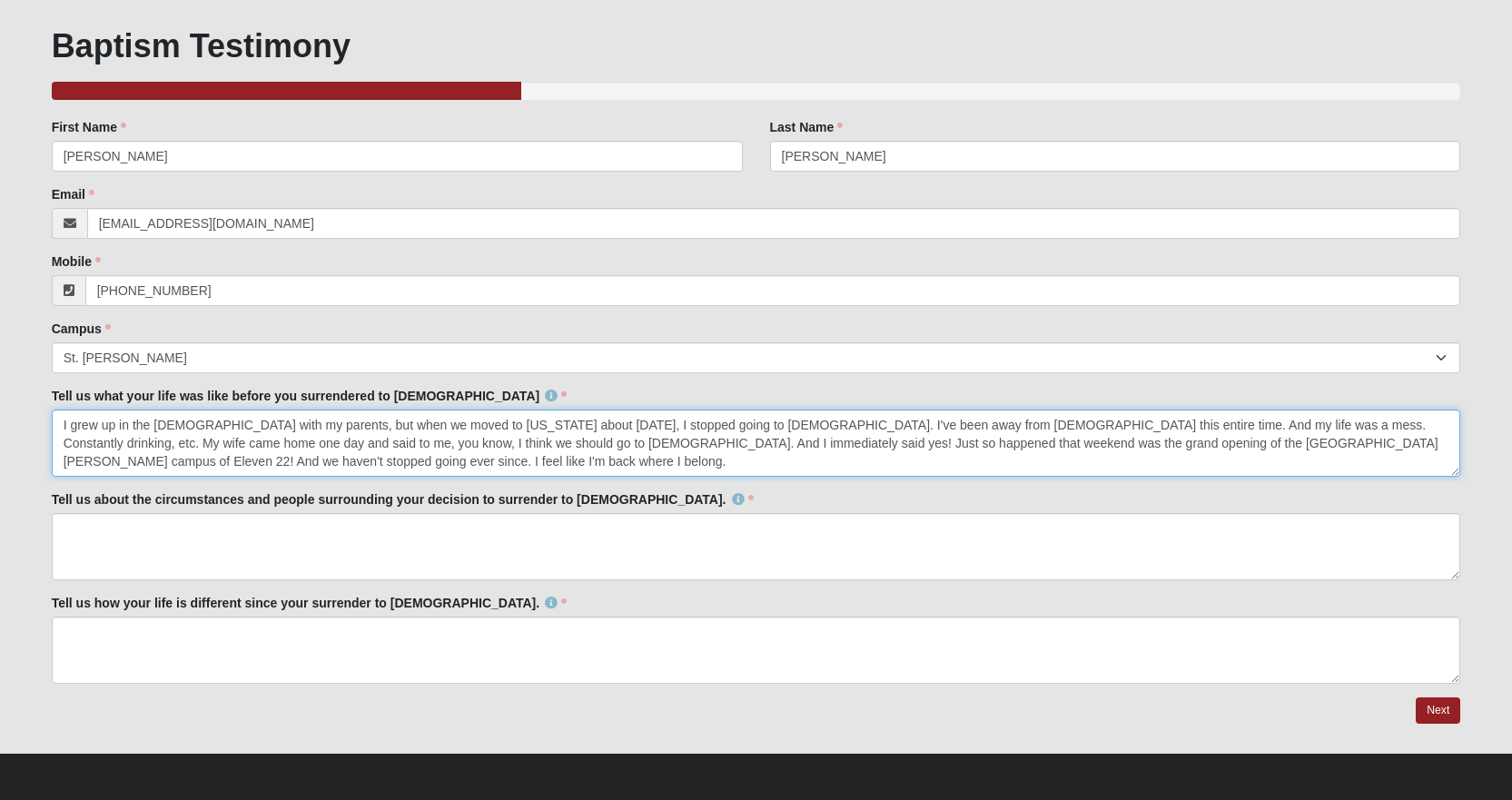
click at [1408, 426] on textarea "I grew up in the [DEMOGRAPHIC_DATA] with my parents, but when we moved to [US_S…" at bounding box center [756, 443] width 1409 height 67
click at [177, 461] on textarea "I grew up in the [DEMOGRAPHIC_DATA] with my parents, but when we moved to [US_S…" at bounding box center [756, 443] width 1409 height 67
click at [319, 464] on textarea "I grew up in the [DEMOGRAPHIC_DATA] with my parents, but when we moved to [US_S…" at bounding box center [756, 443] width 1409 height 67
type textarea "I grew up in the [DEMOGRAPHIC_DATA] with my parents, but when we moved to [US_S…"
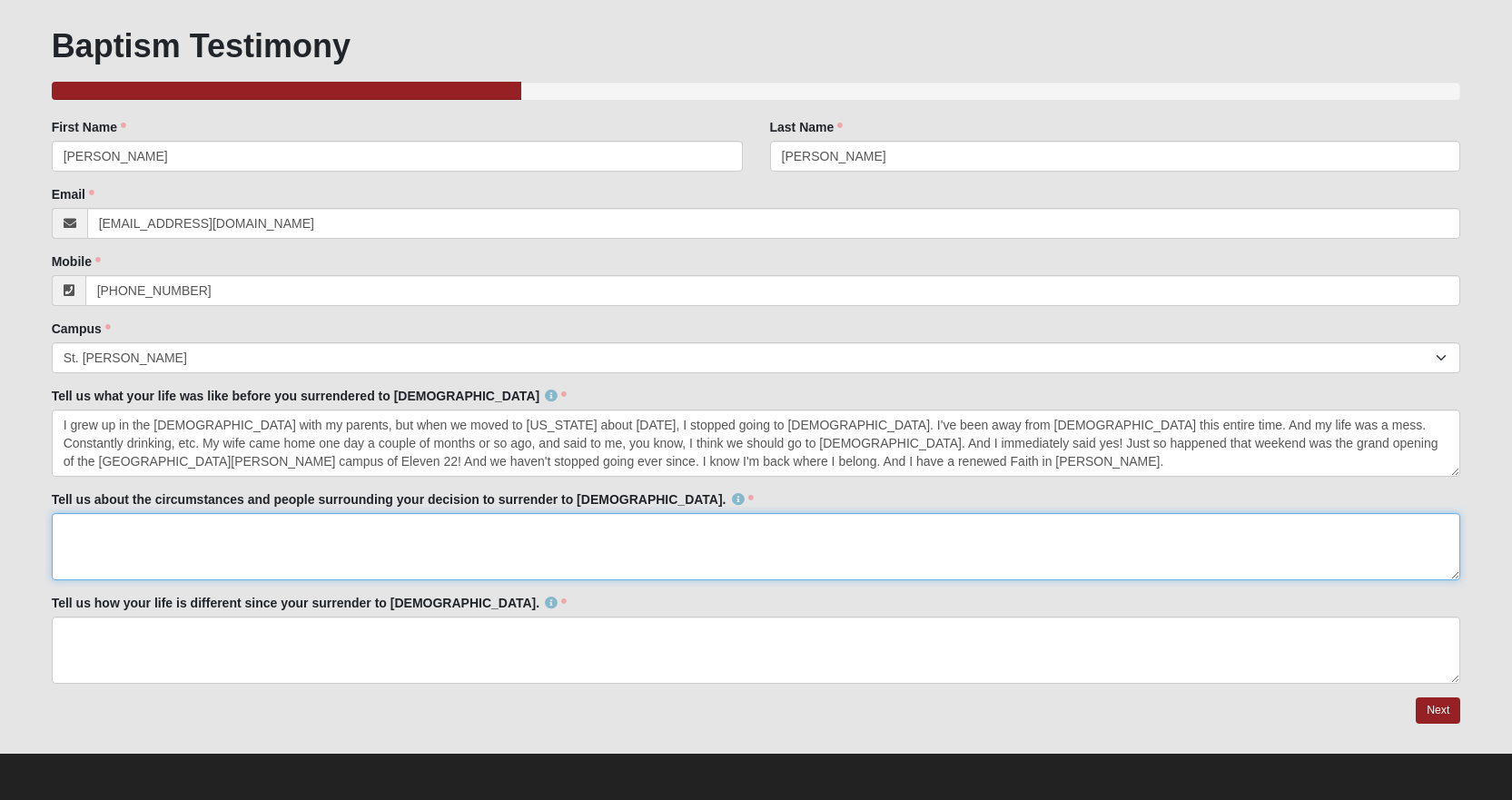
click at [266, 522] on textarea "Tell us about the circumstances and people surrounding your decision to surrend…" at bounding box center [756, 546] width 1409 height 67
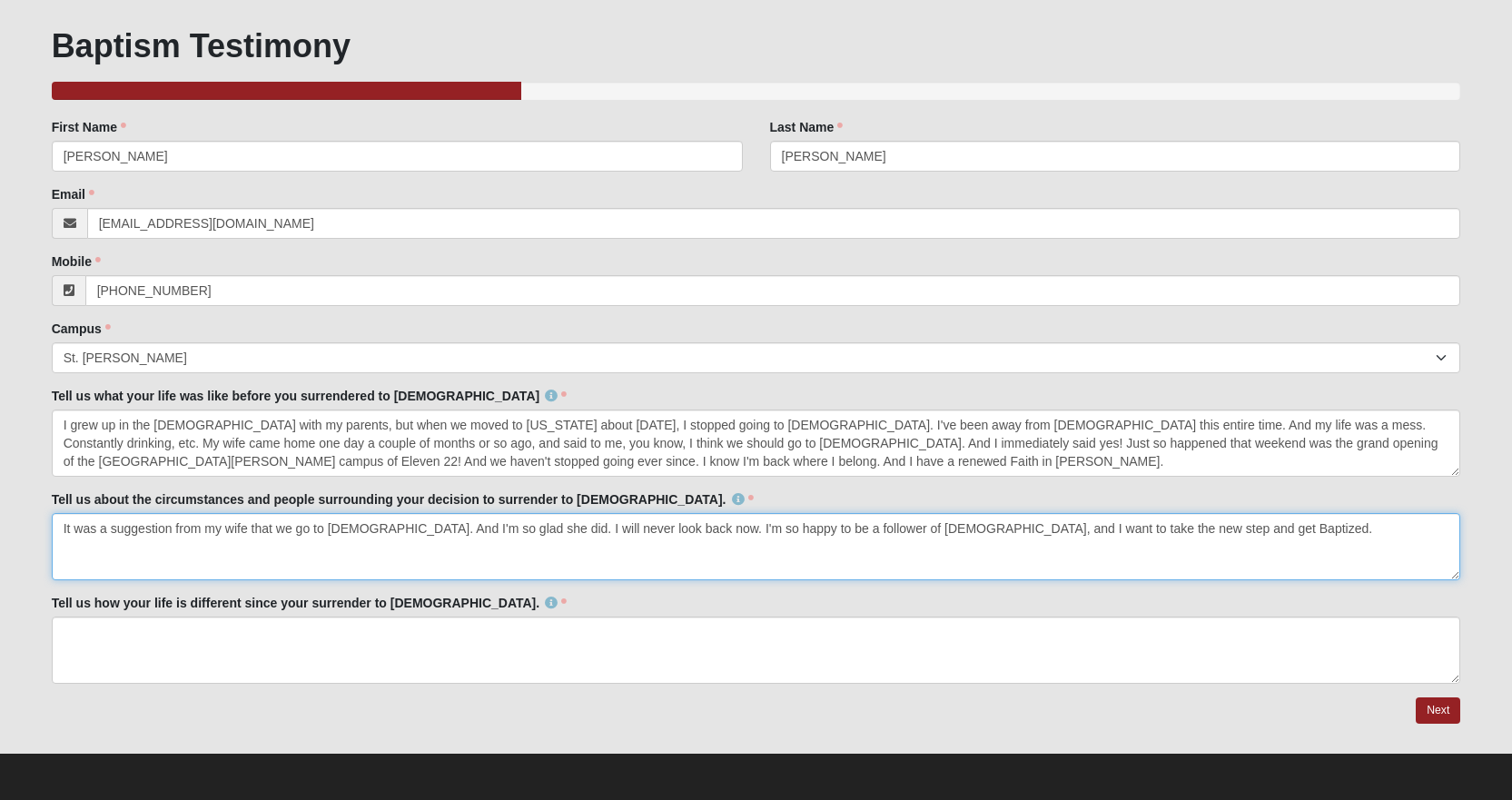
click at [1218, 521] on textarea "It was a suggestion from my wife that we go to [DEMOGRAPHIC_DATA]. And I'm so g…" at bounding box center [756, 546] width 1409 height 67
type textarea "It was a suggestion from my wife that we go to [DEMOGRAPHIC_DATA]. And I'm so g…"
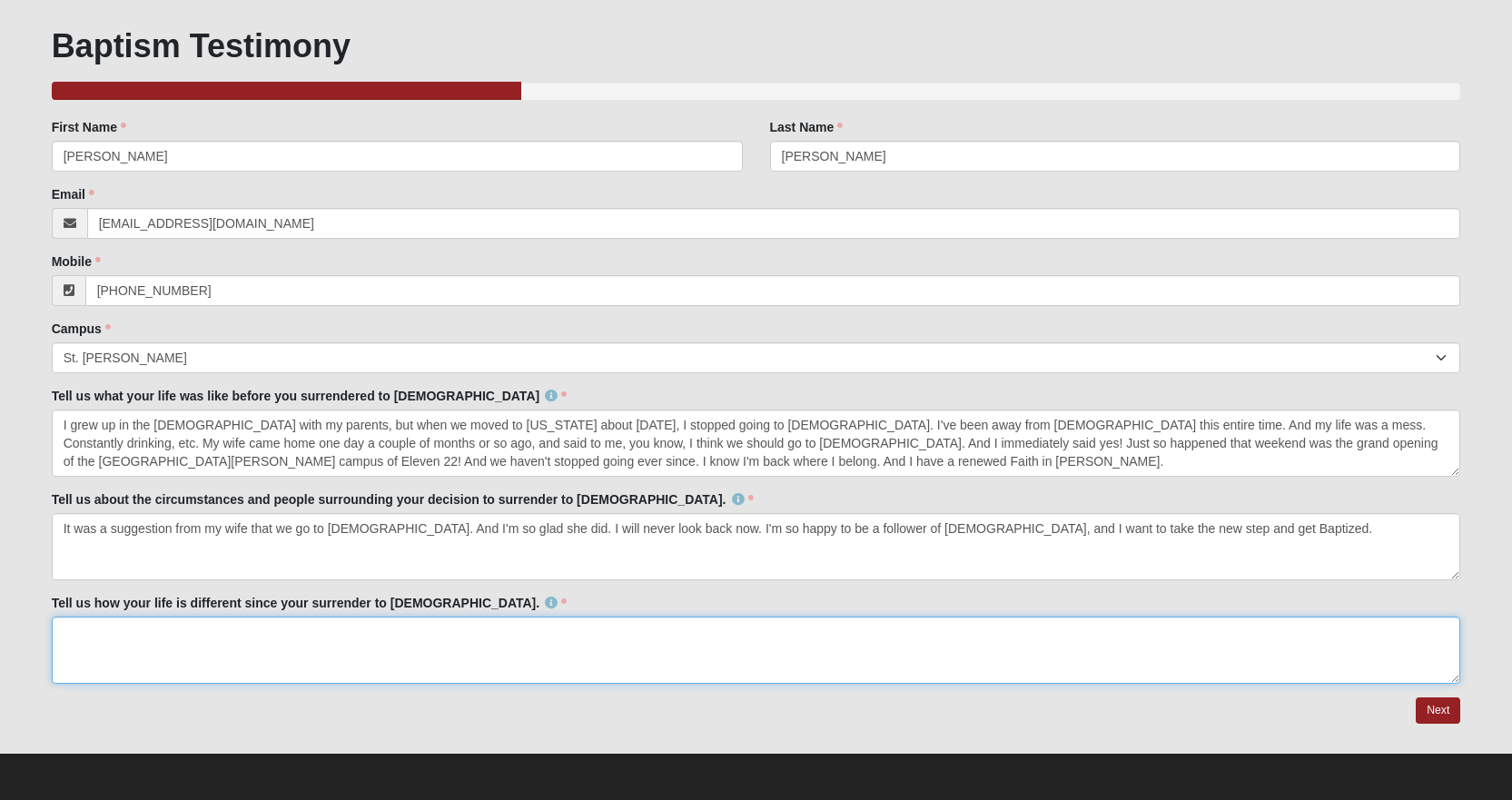
click at [189, 622] on textarea "Tell us how your life is different since your surrender to [DEMOGRAPHIC_DATA]." at bounding box center [756, 650] width 1409 height 67
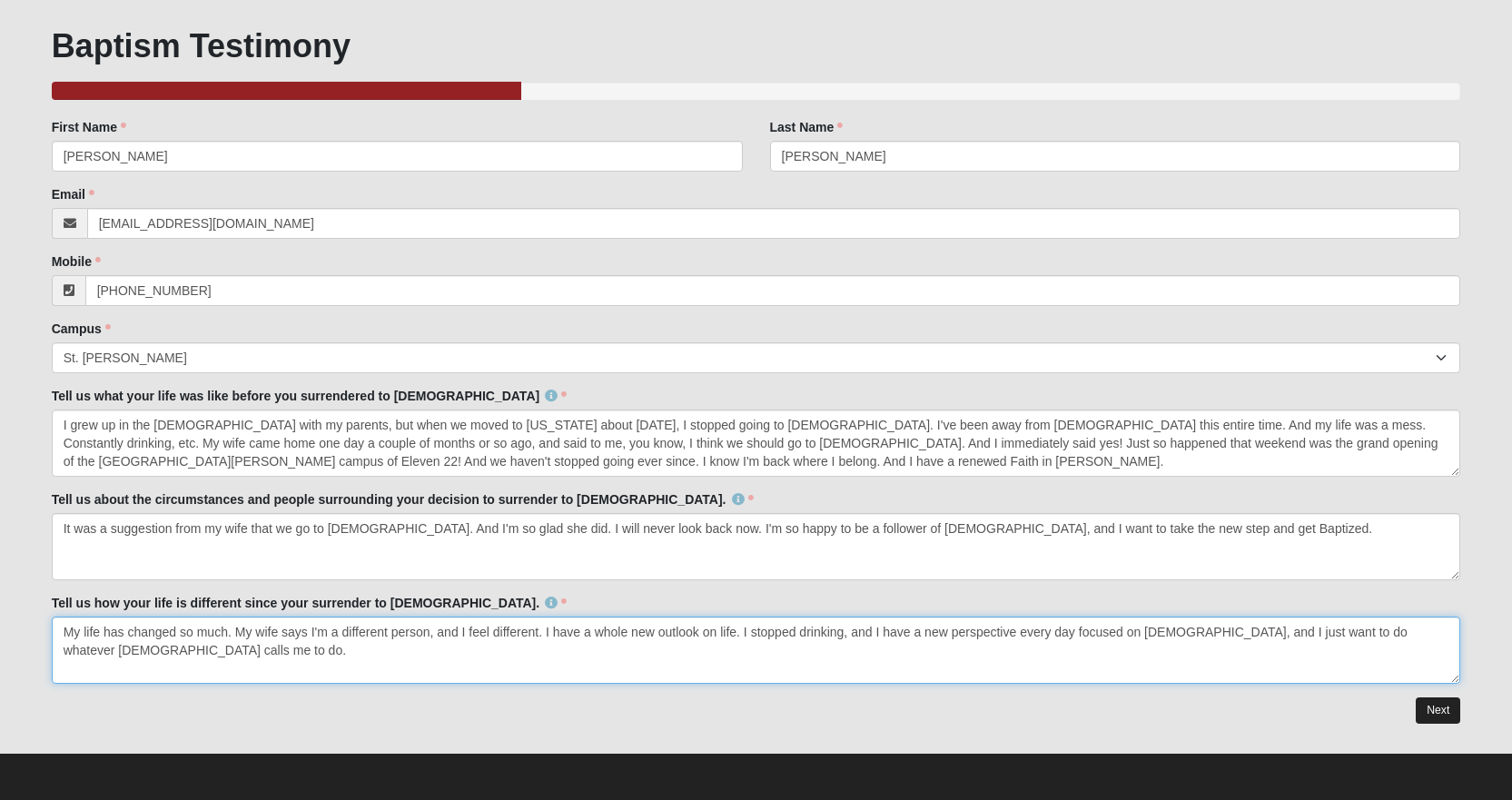
type textarea "My life has changed so much. My wife says I'm a different person, and I feel di…"
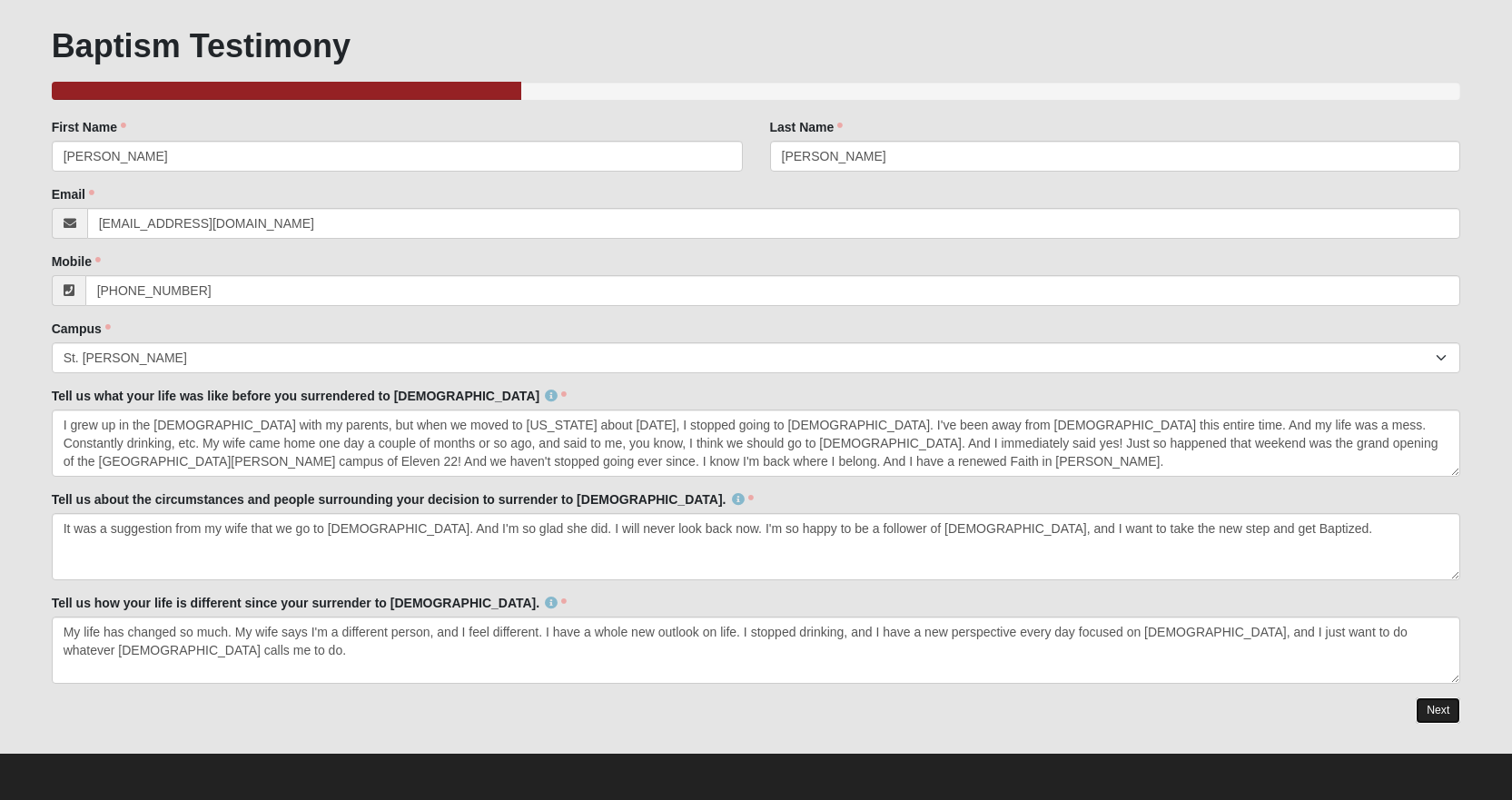
click at [1431, 711] on link "Next" at bounding box center [1437, 711] width 45 height 27
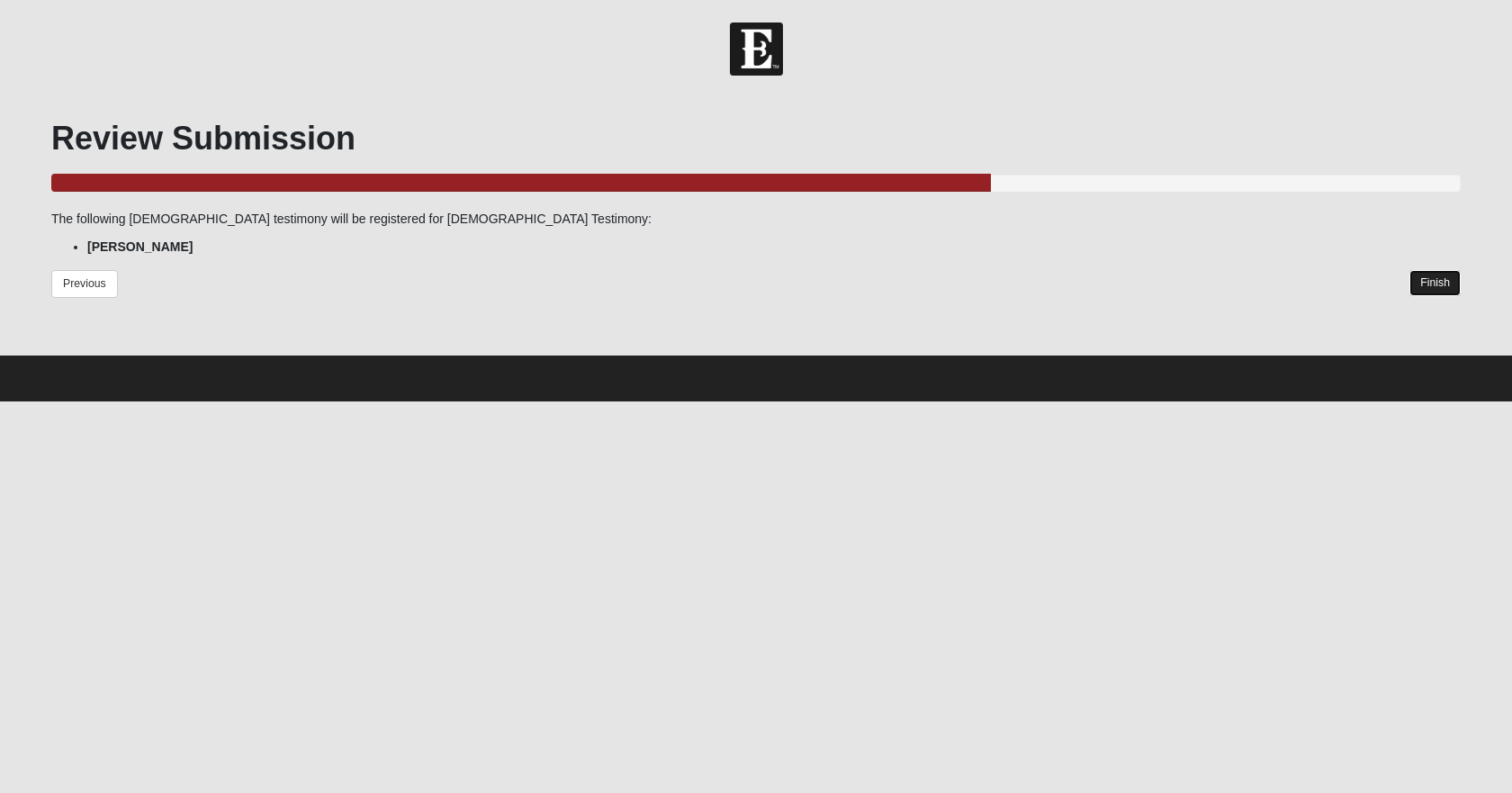
click at [1440, 277] on link "Finish" at bounding box center [1435, 284] width 52 height 26
